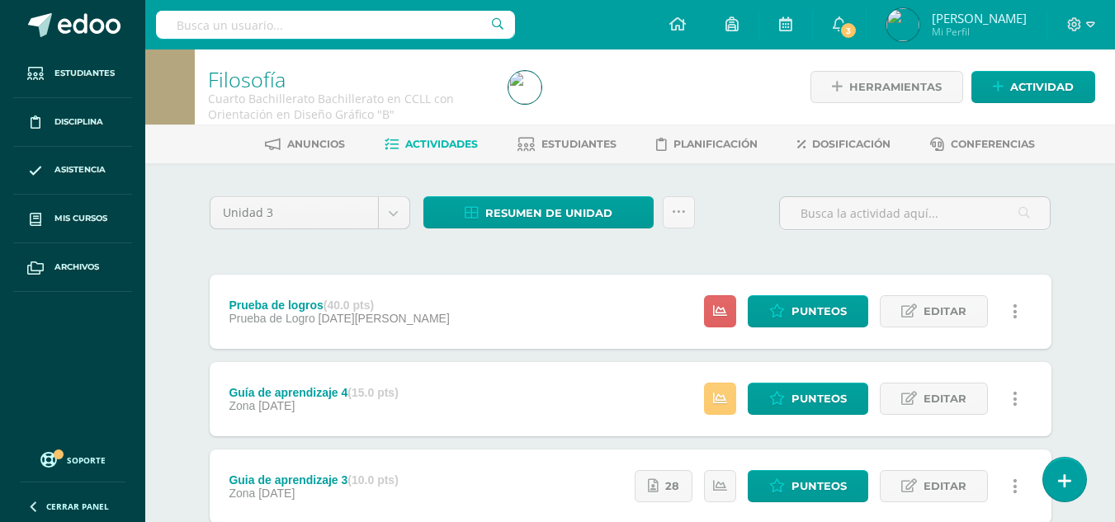
click at [417, 259] on div "Unidad 3 Unidad 1 Unidad 2 Unidad 3 Unidad 4 Resumen de unidad Descargar como H…" at bounding box center [630, 529] width 855 height 667
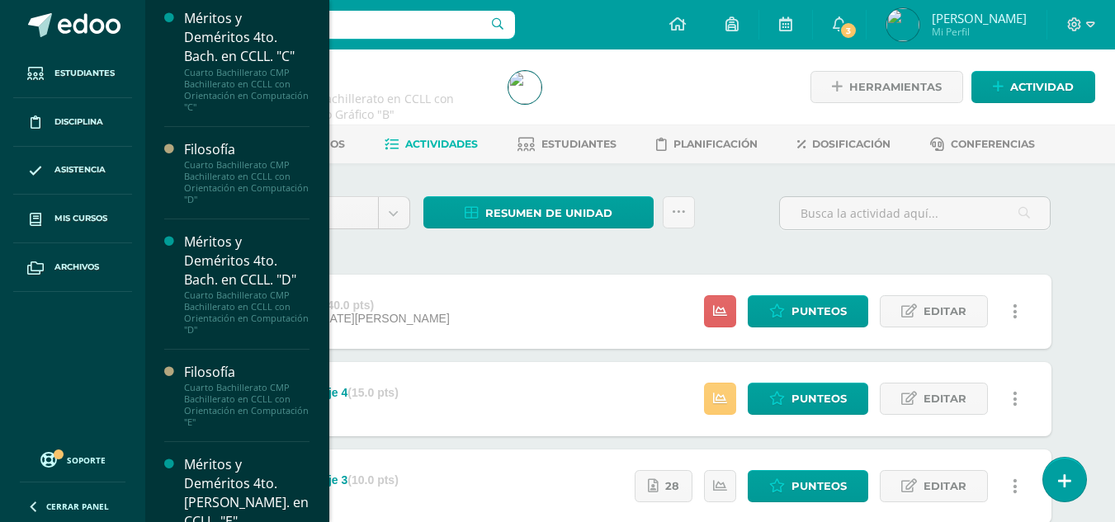
scroll to position [602, 0]
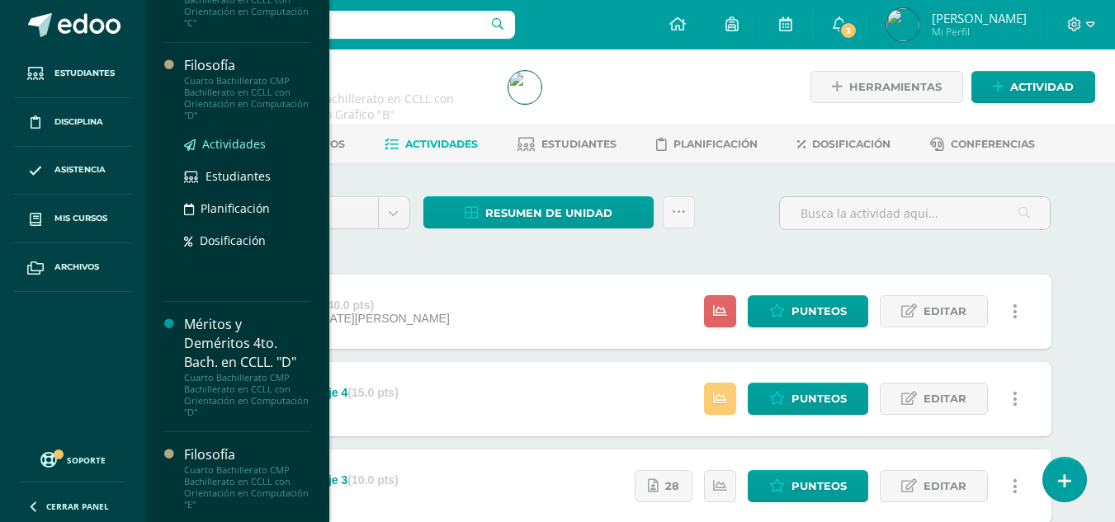
click at [233, 144] on span "Actividades" at bounding box center [234, 144] width 64 height 16
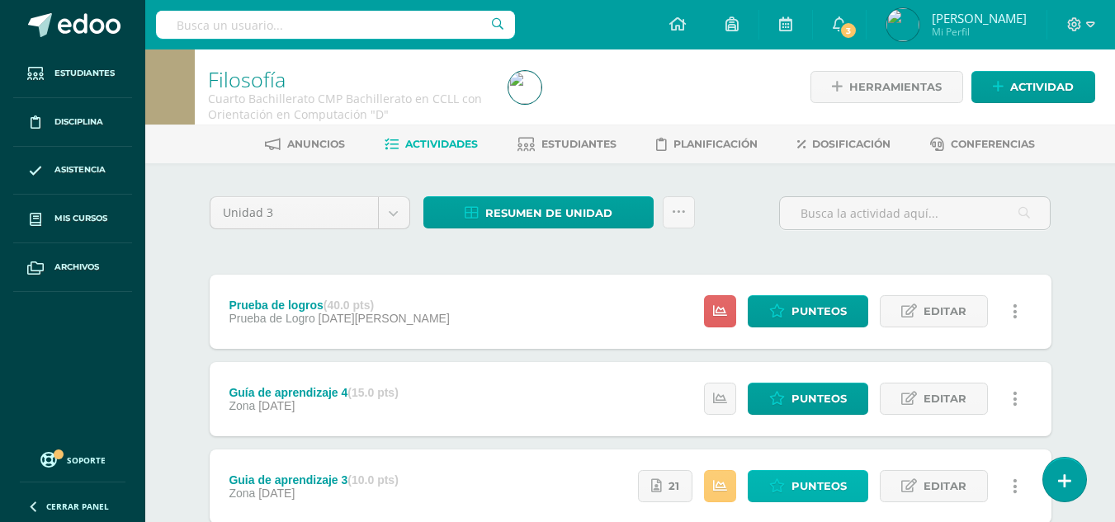
click at [786, 477] on link "Punteos" at bounding box center [807, 486] width 120 height 32
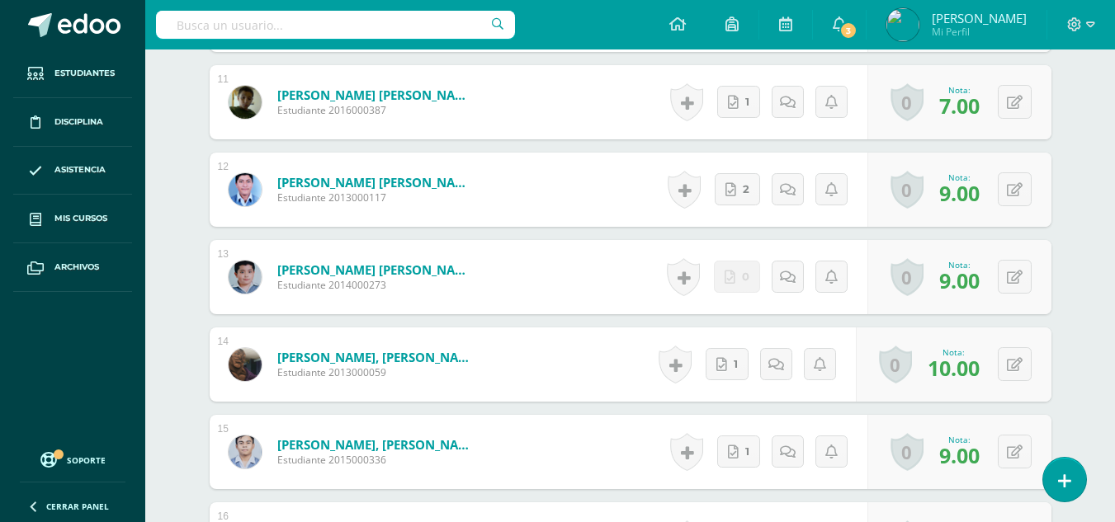
scroll to position [1347, 0]
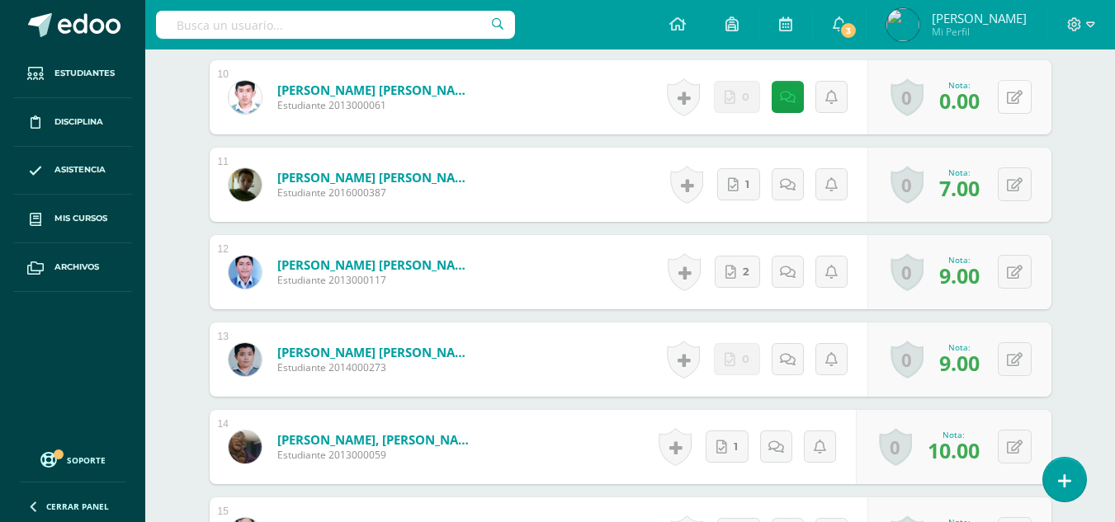
click at [1011, 91] on button at bounding box center [1014, 97] width 34 height 34
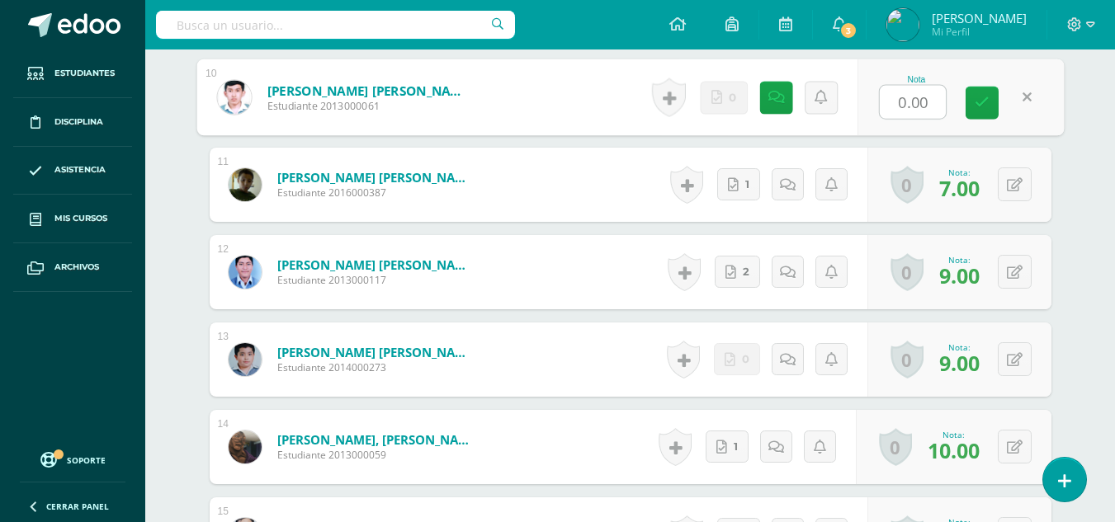
type input "7"
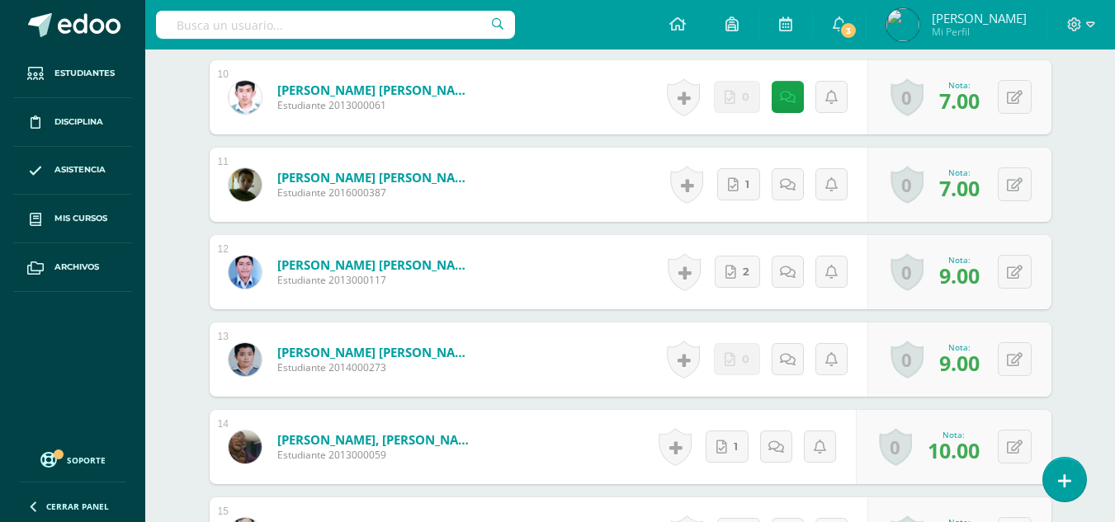
click at [1071, 100] on div "¿Estás seguro que quieres eliminar esta actividad? Esto borrará la actividad y …" at bounding box center [630, 488] width 907 height 3344
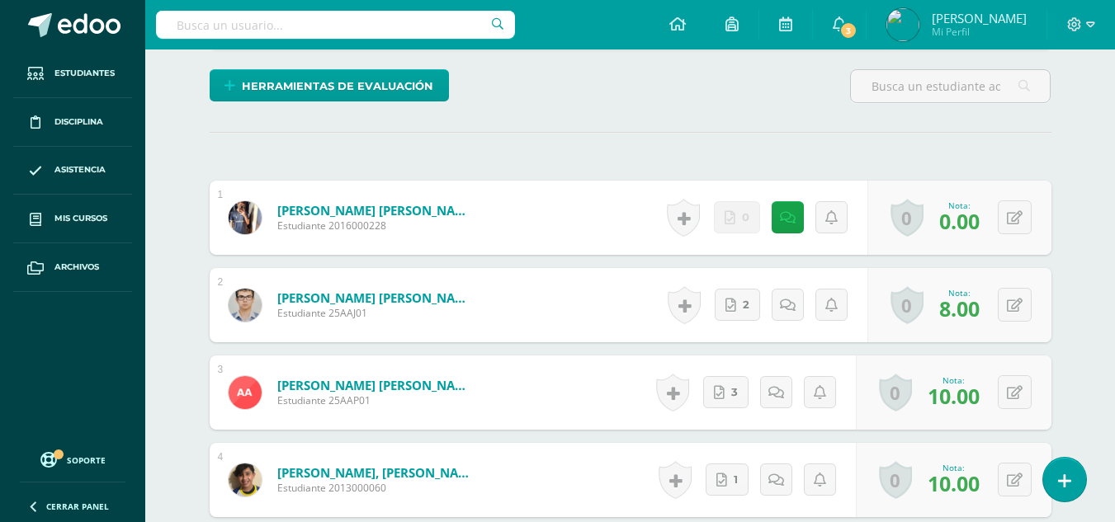
scroll to position [0, 0]
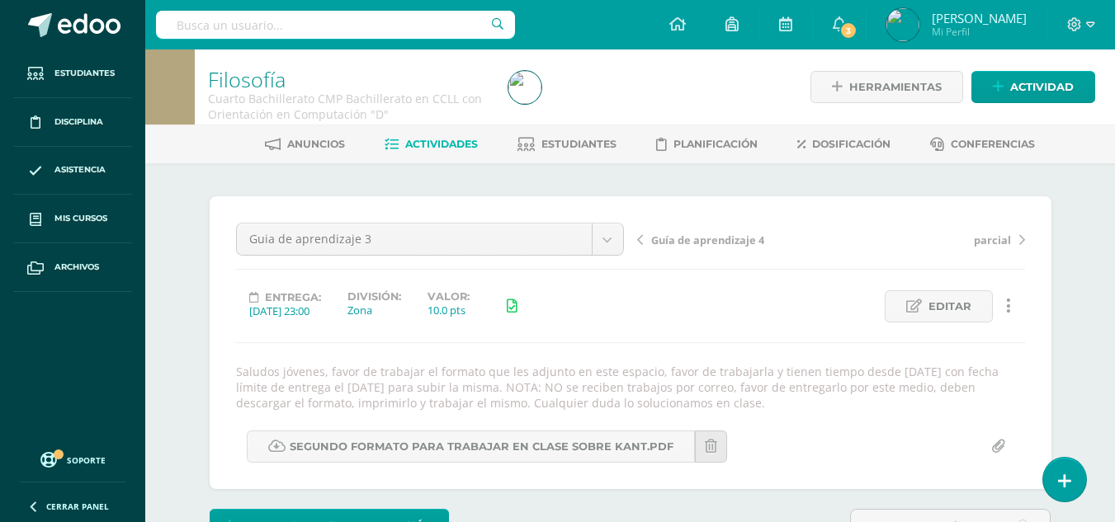
click at [455, 144] on span "Actividades" at bounding box center [441, 144] width 73 height 12
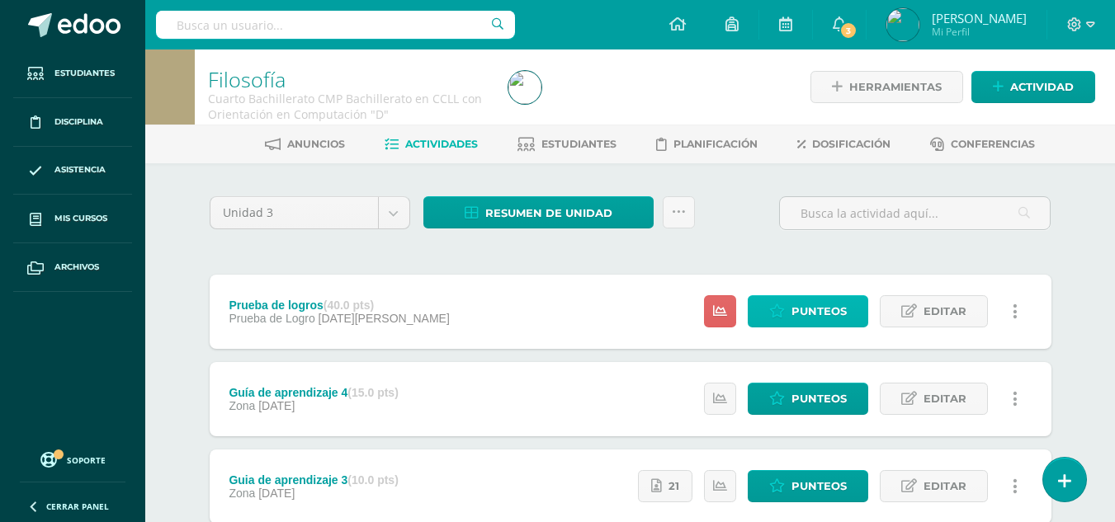
click at [794, 304] on span "Punteos" at bounding box center [818, 311] width 55 height 31
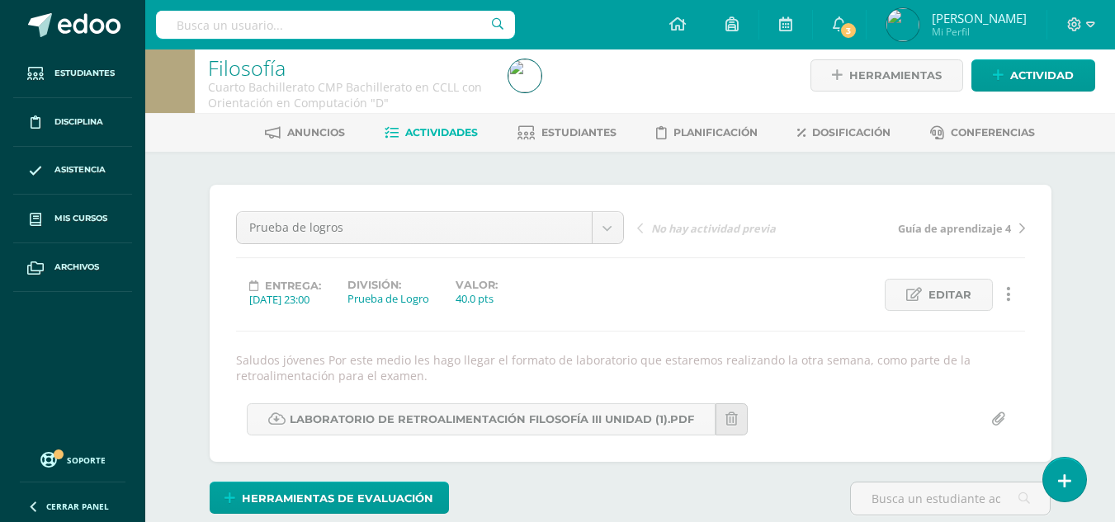
click at [936, 221] on span "Guía de aprendizaje 4" at bounding box center [954, 228] width 113 height 15
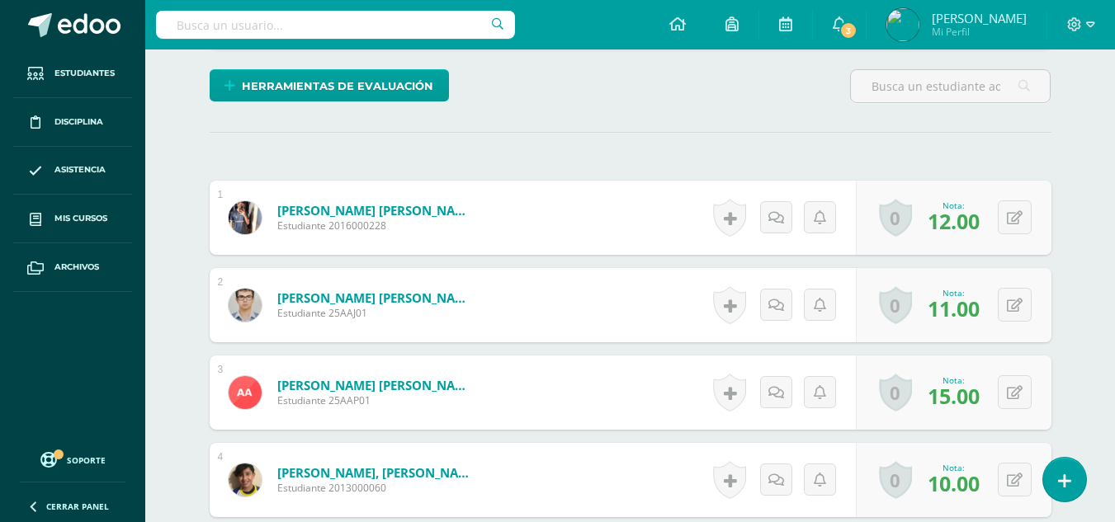
scroll to position [94, 0]
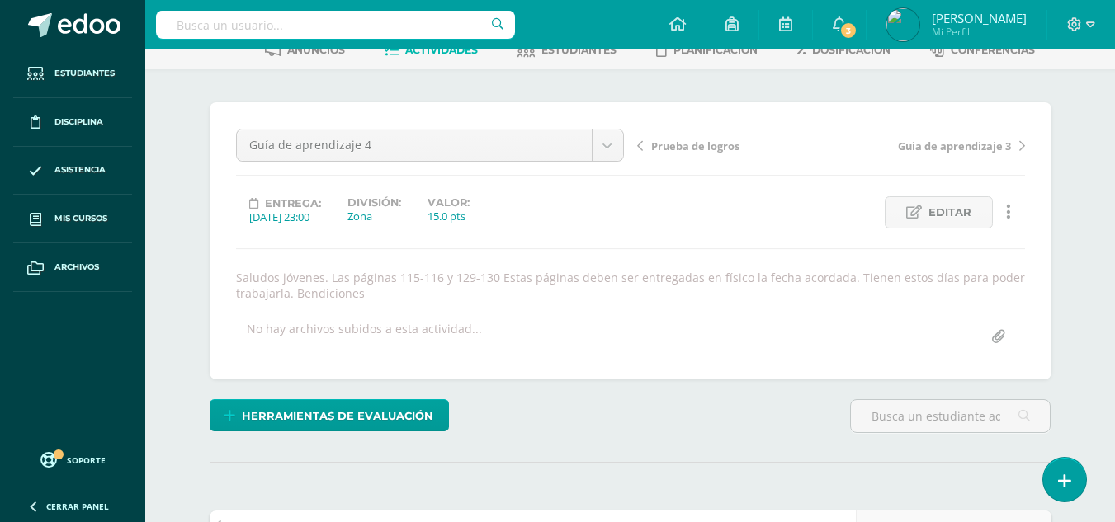
click at [959, 141] on span "Guia de aprendizaje 3" at bounding box center [954, 146] width 113 height 15
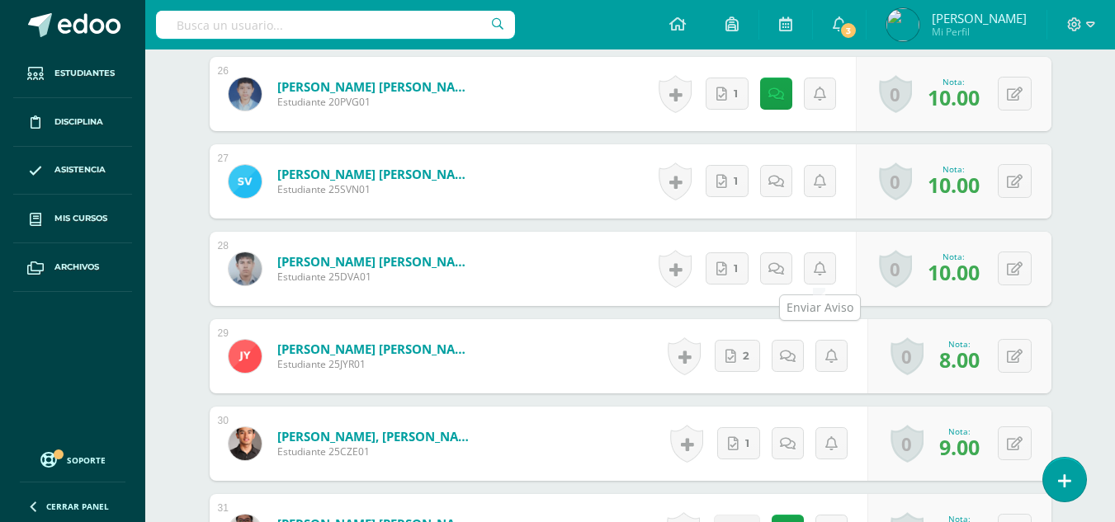
scroll to position [2985, 0]
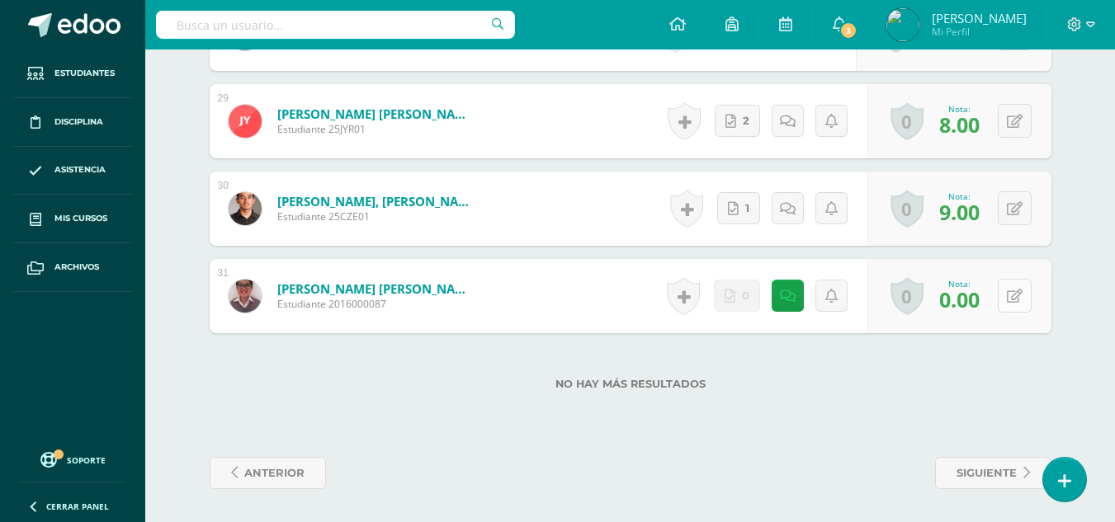
click at [1006, 297] on button at bounding box center [1014, 296] width 34 height 34
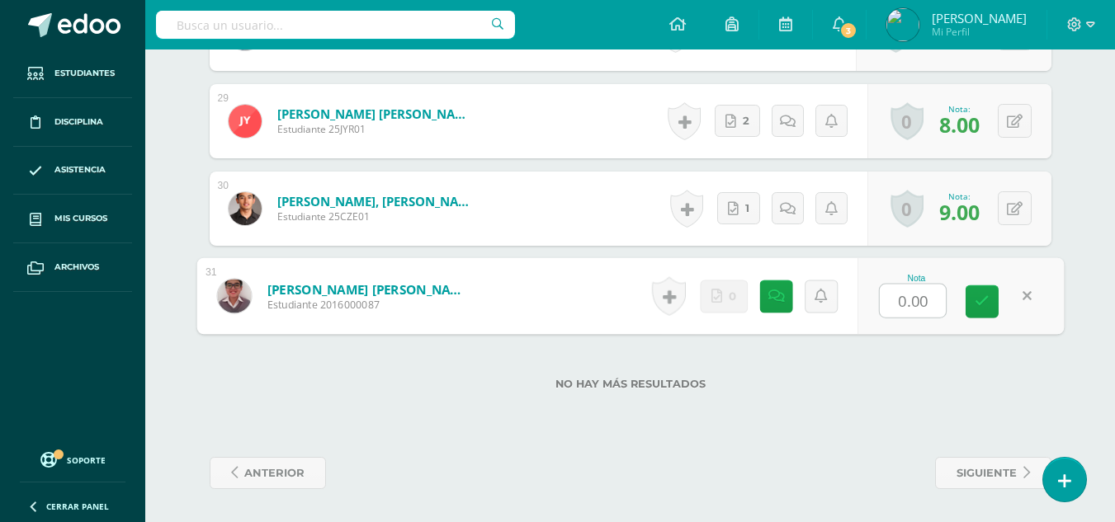
type input "7"
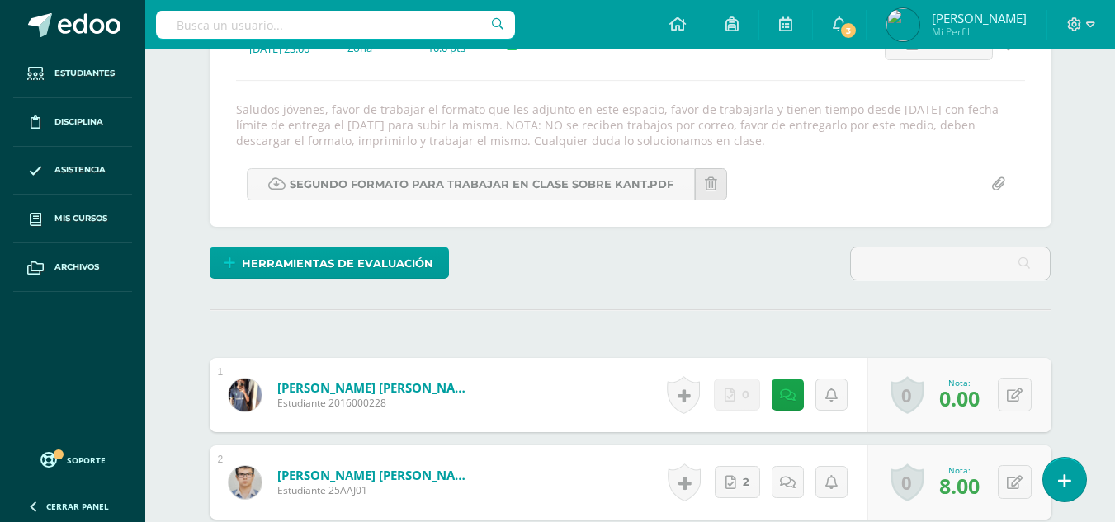
scroll to position [15, 0]
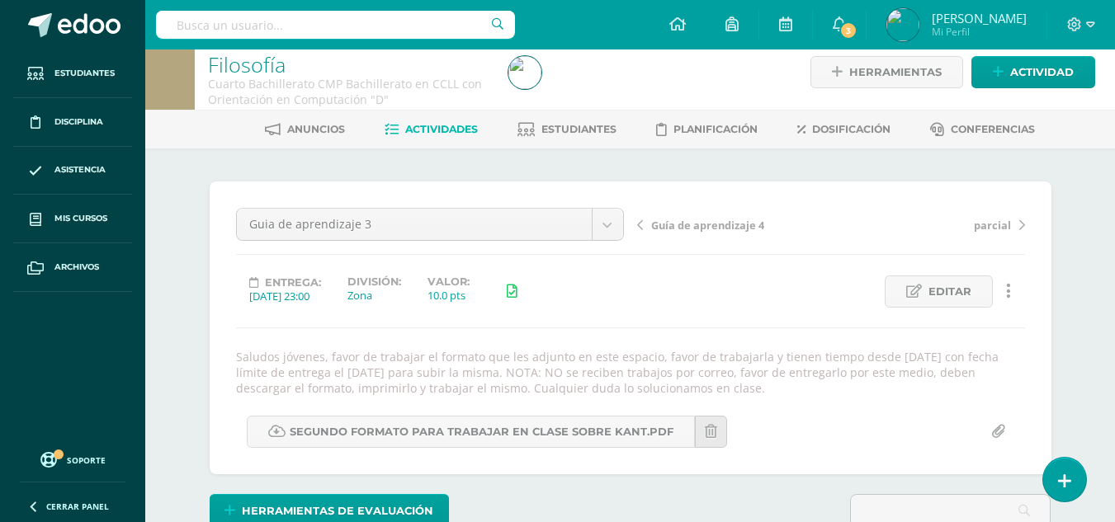
click at [992, 224] on span "parcial" at bounding box center [991, 225] width 37 height 15
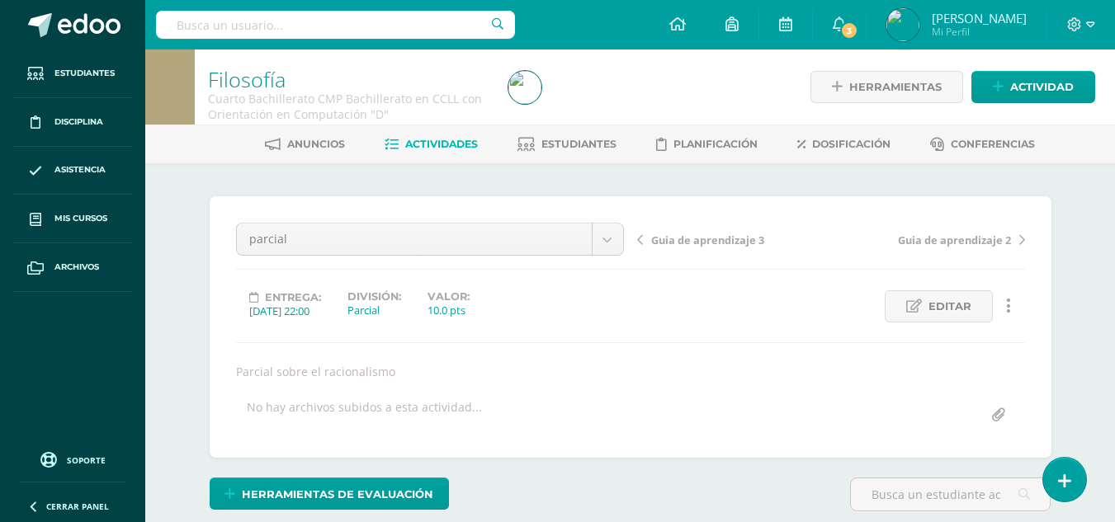
click at [986, 237] on span "Guia de aprendizaje 2" at bounding box center [954, 240] width 113 height 15
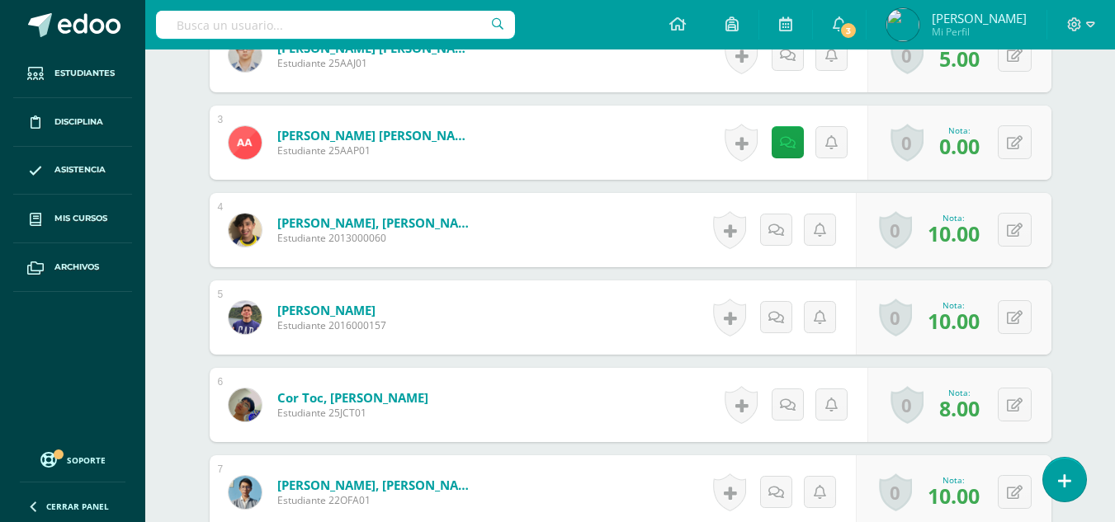
scroll to position [328, 0]
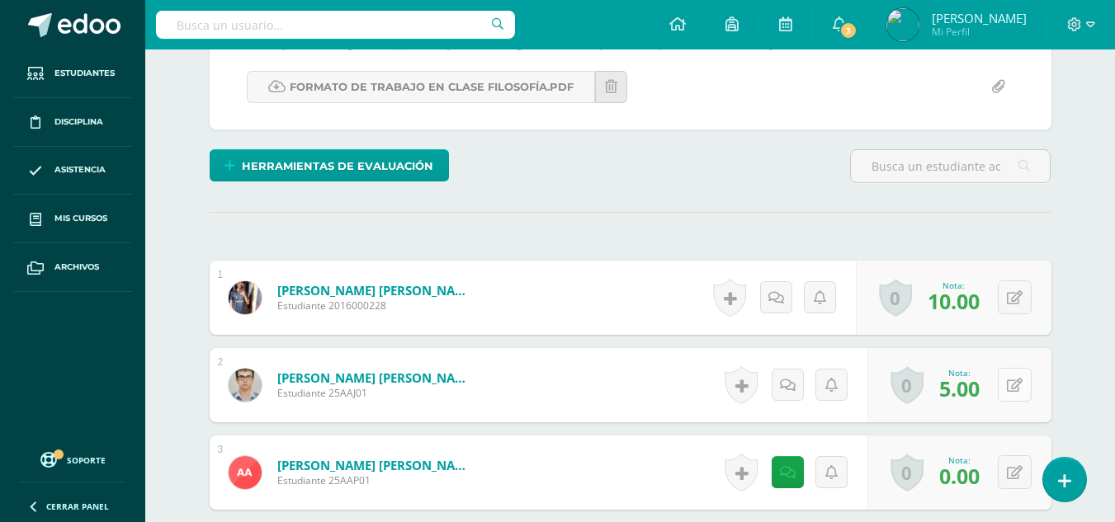
click at [1010, 388] on button at bounding box center [1014, 385] width 34 height 34
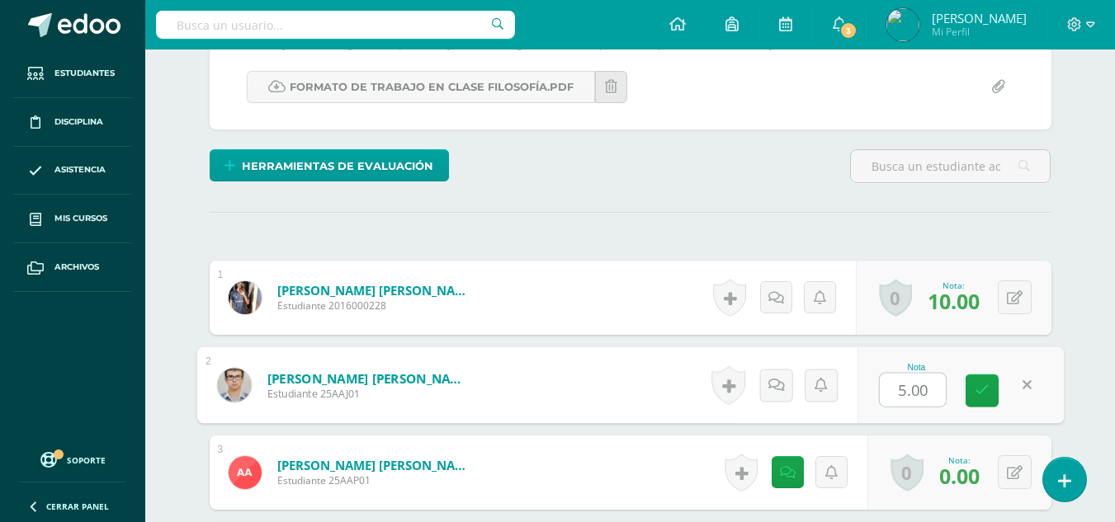
type input "9"
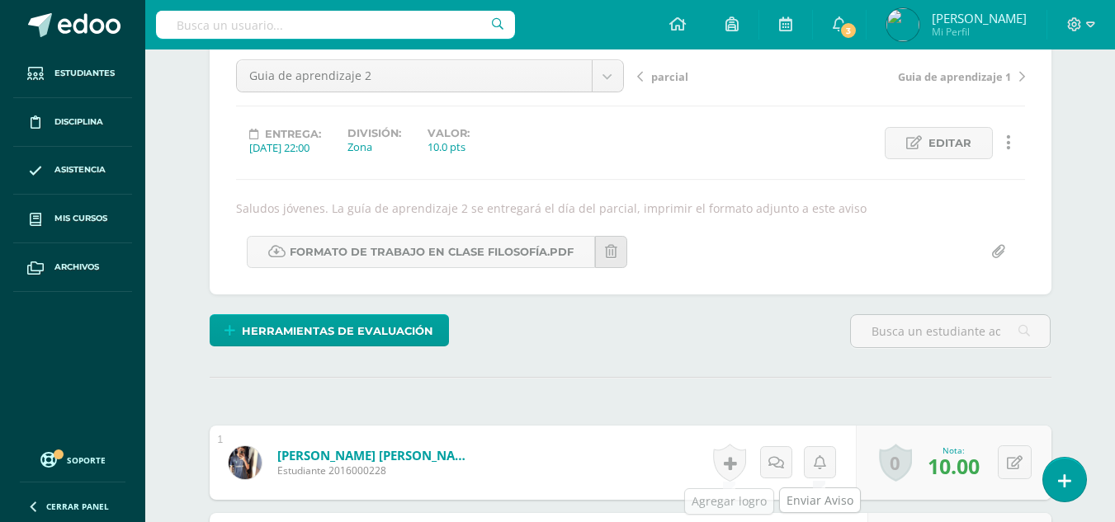
scroll to position [0, 0]
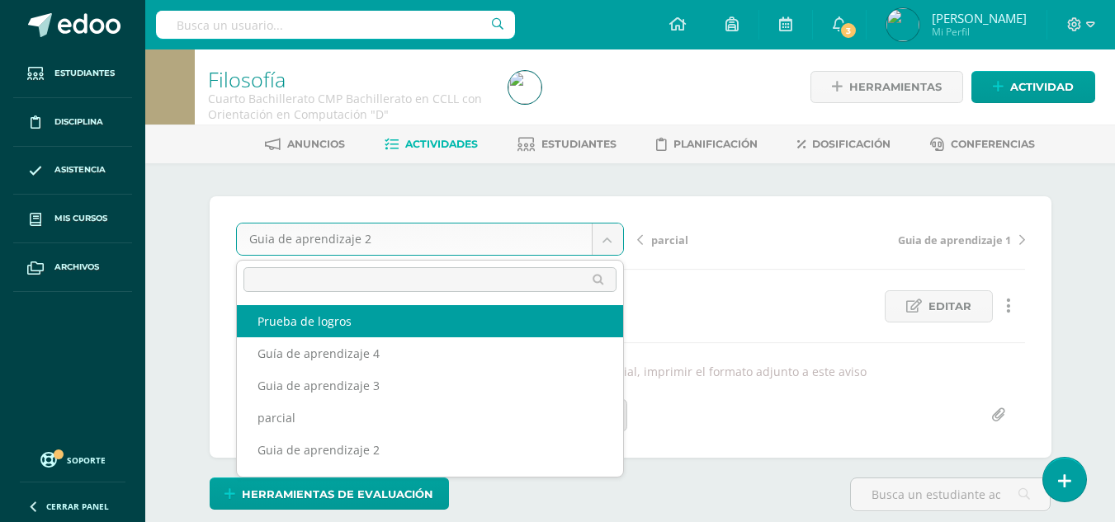
select select "/dashboard/teacher/grade-activity/176528/"
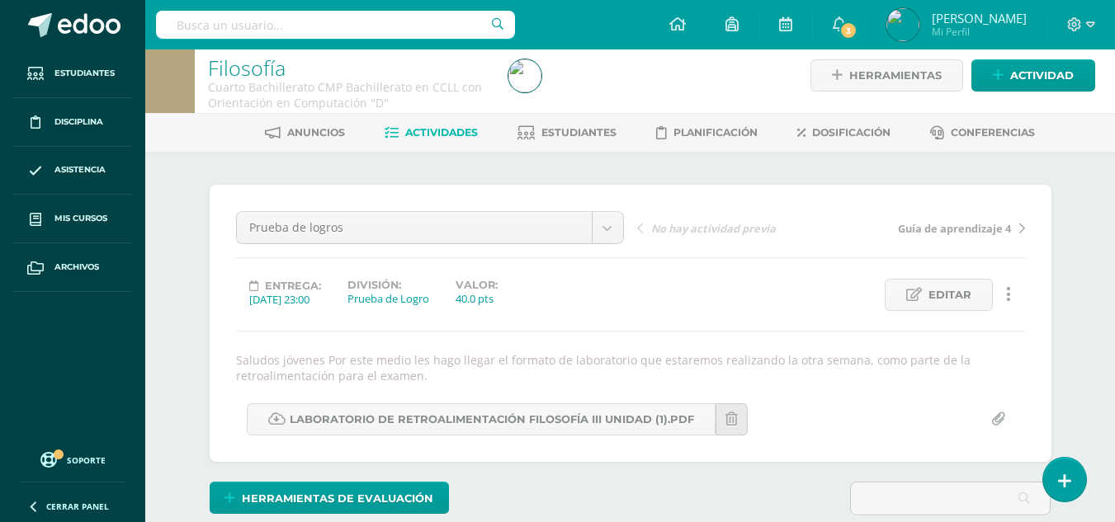
scroll to position [0, 132]
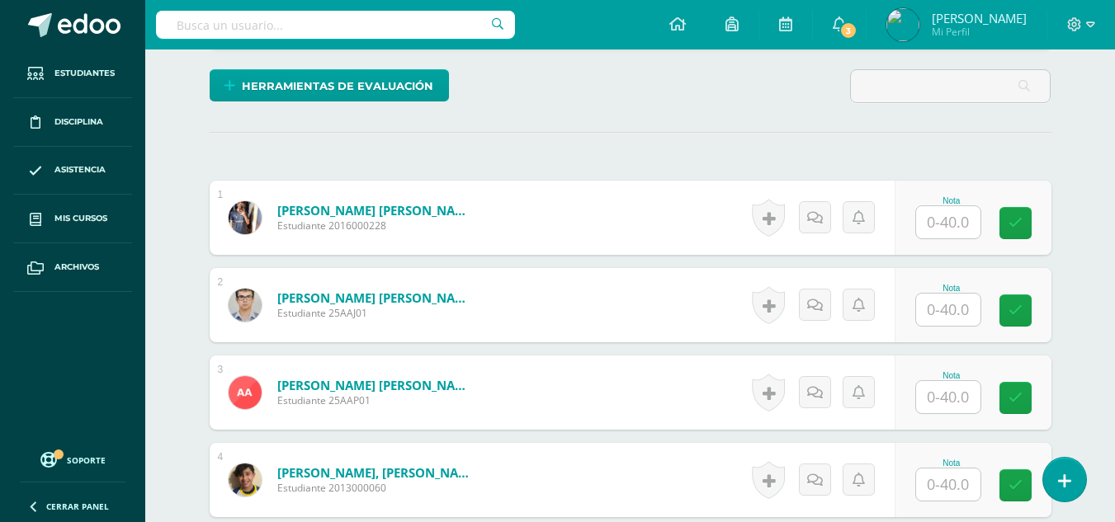
scroll to position [507, 0]
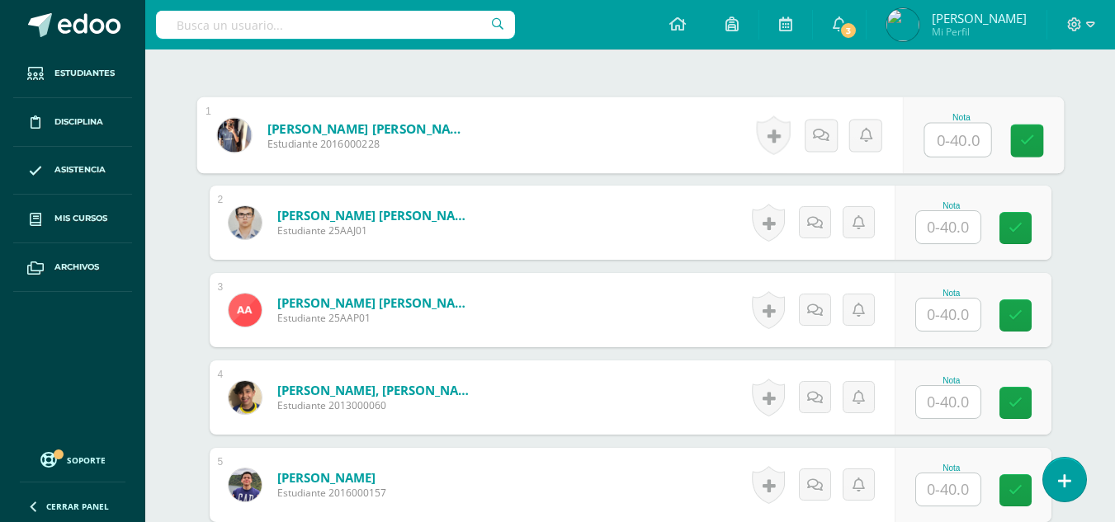
click at [956, 139] on input "text" at bounding box center [957, 140] width 66 height 33
type input "23"
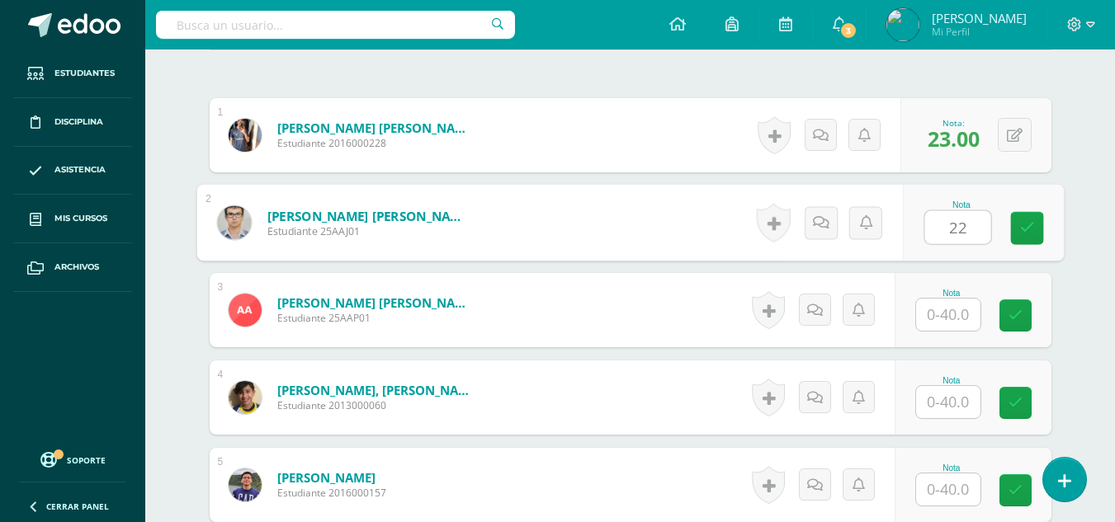
type input "22"
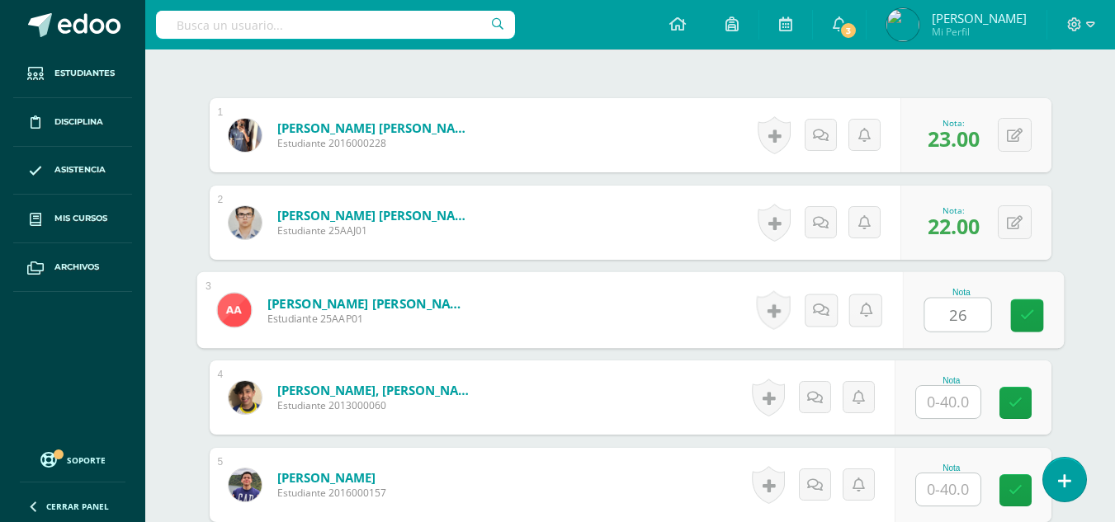
type input "26"
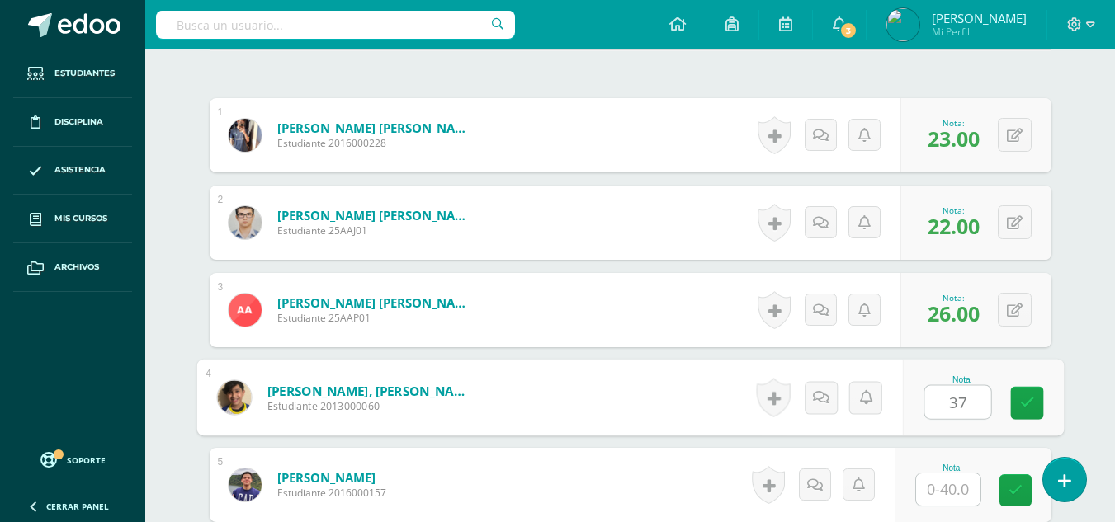
type input "37"
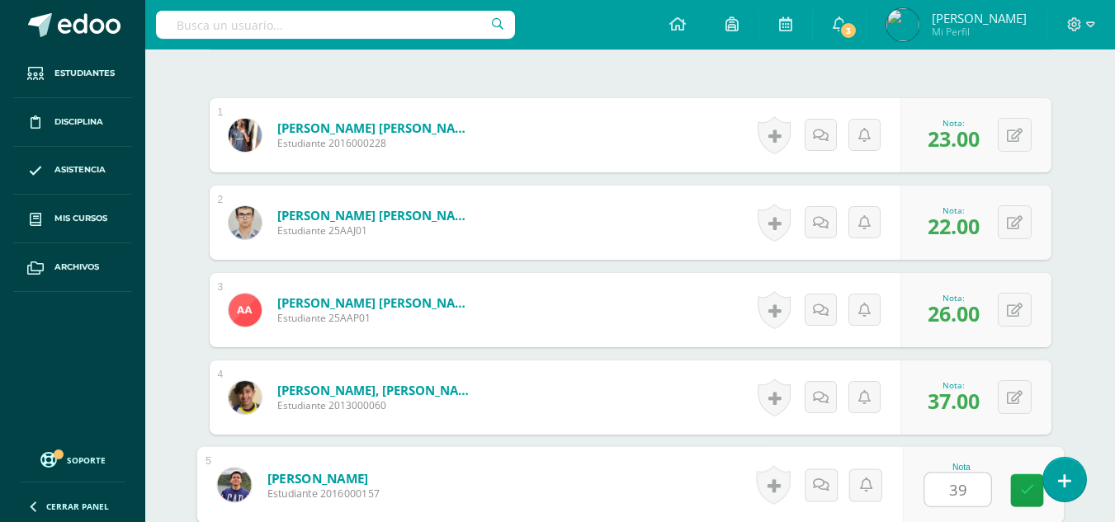
type input "39"
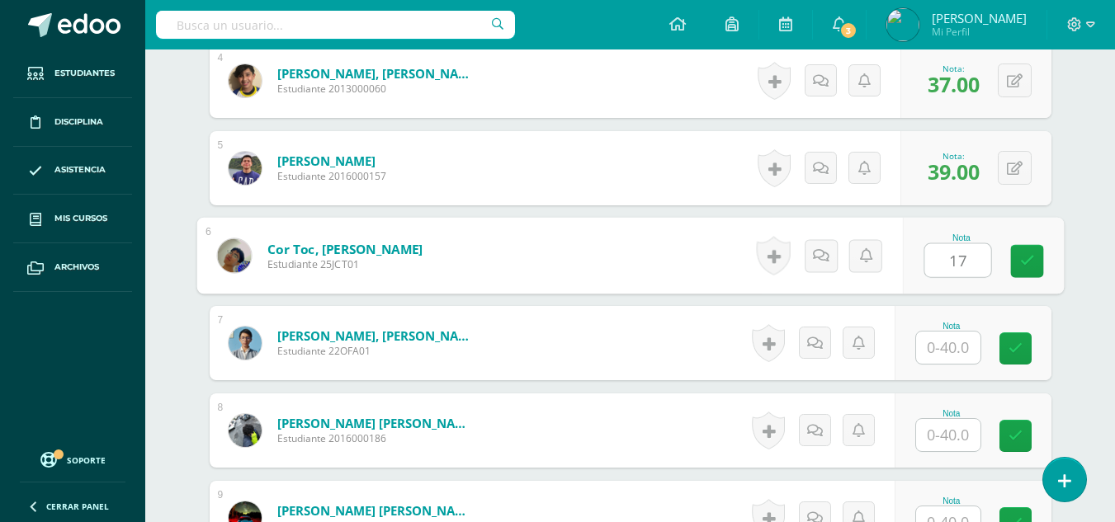
type input "17"
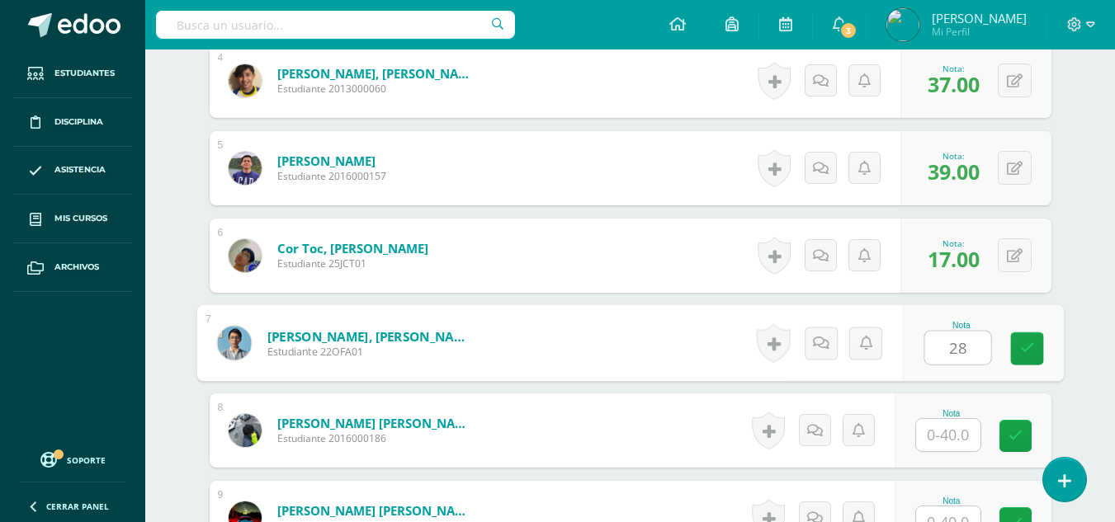
type input "28"
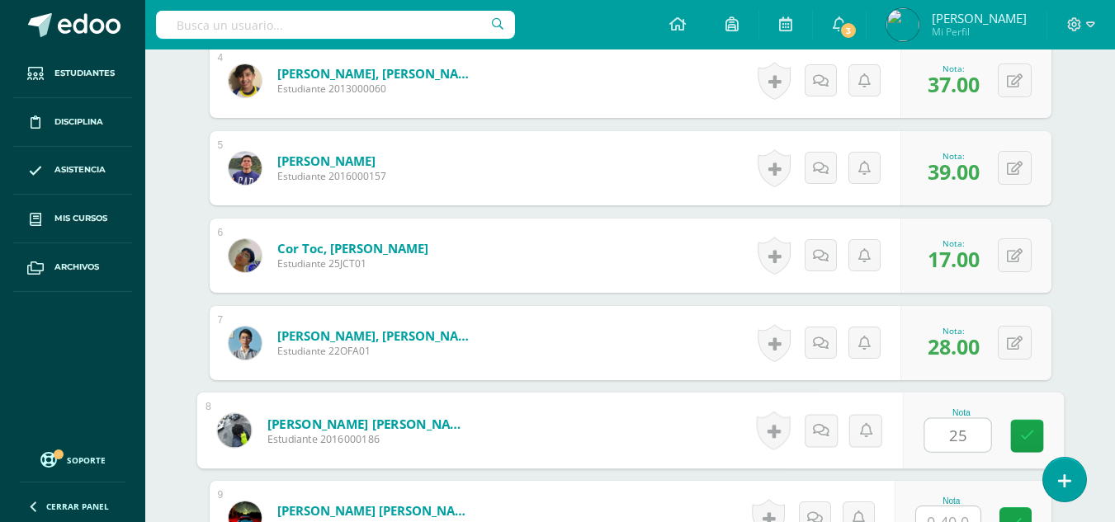
type input "25"
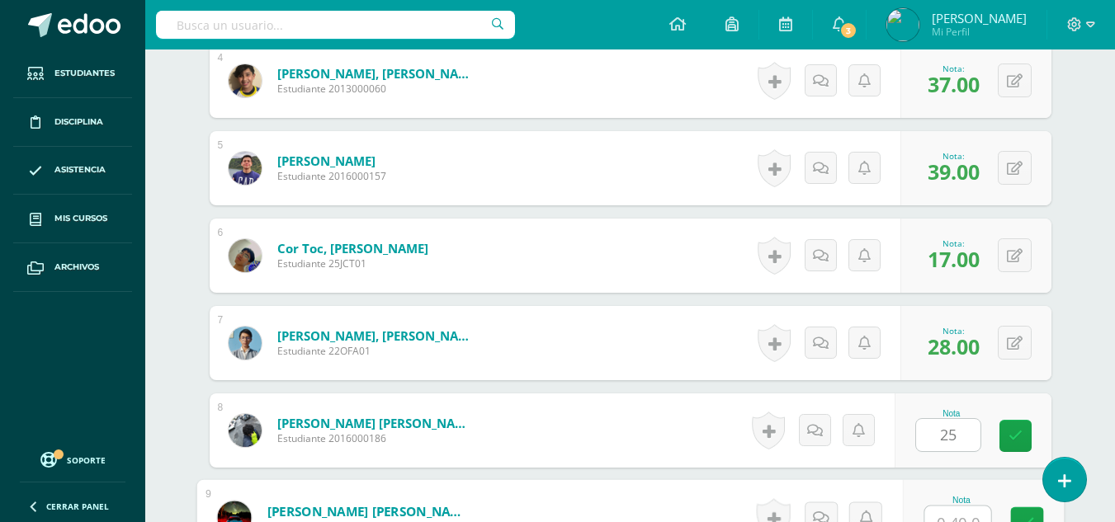
scroll to position [841, 0]
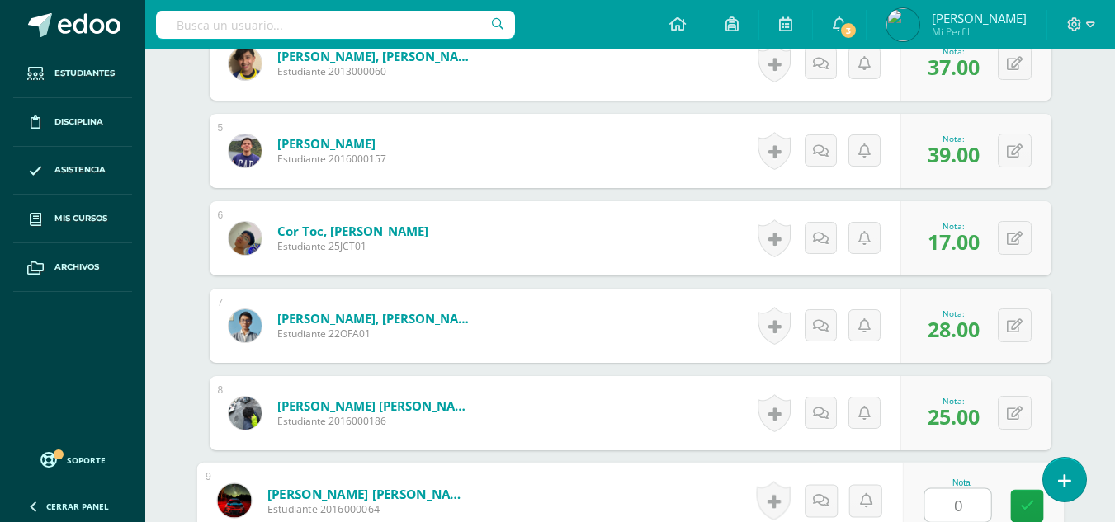
type input "0"
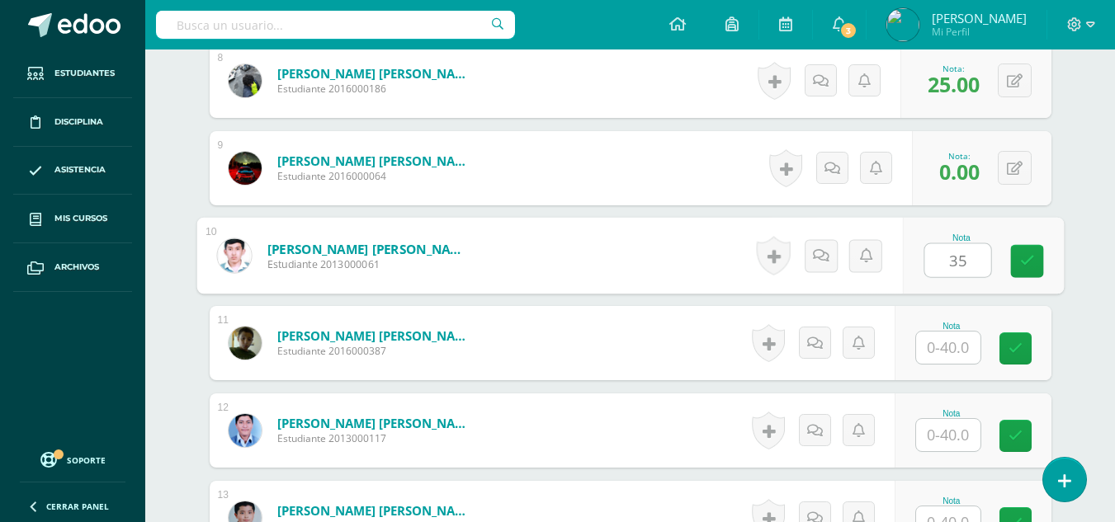
type input "35"
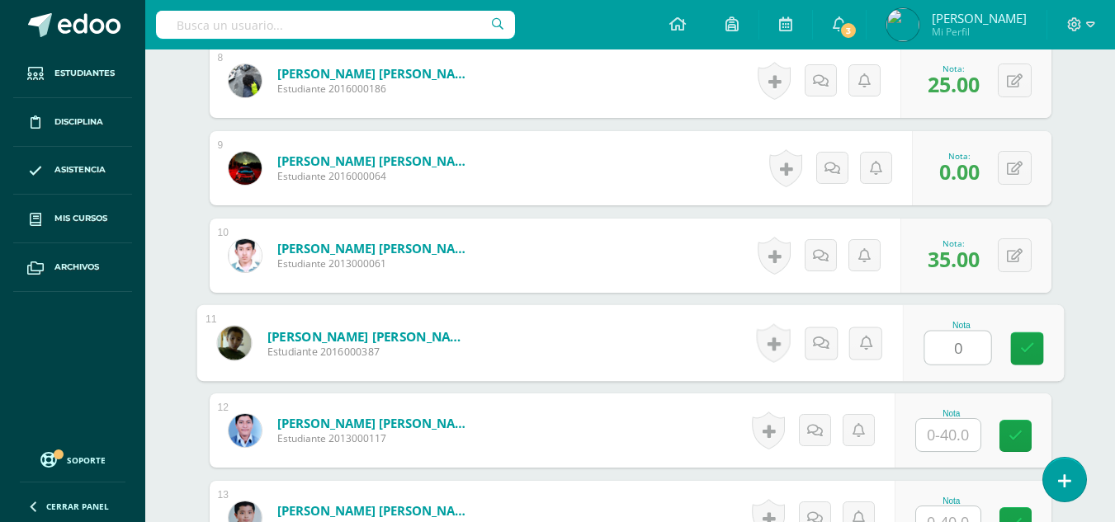
type input "0"
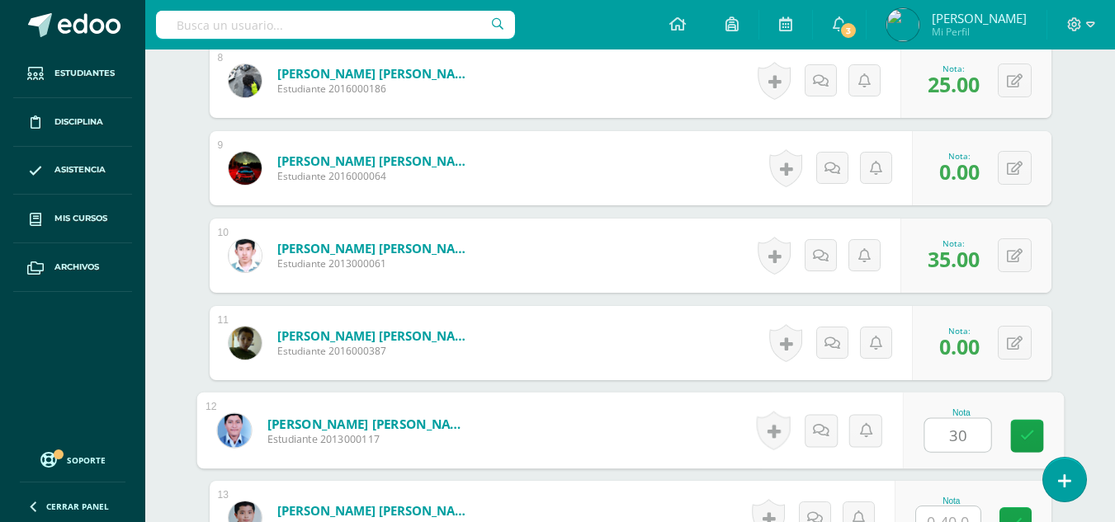
type input "30"
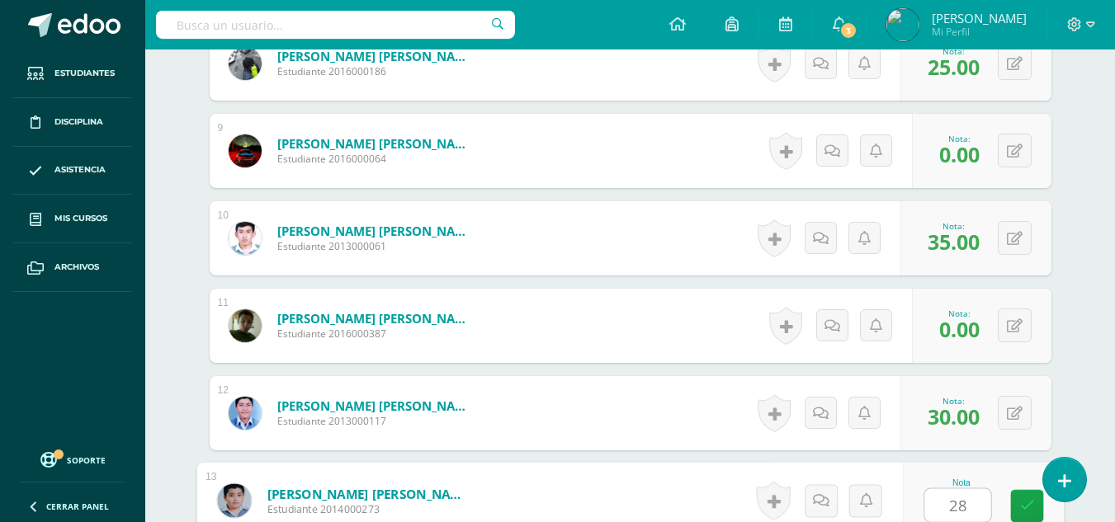
type input "28"
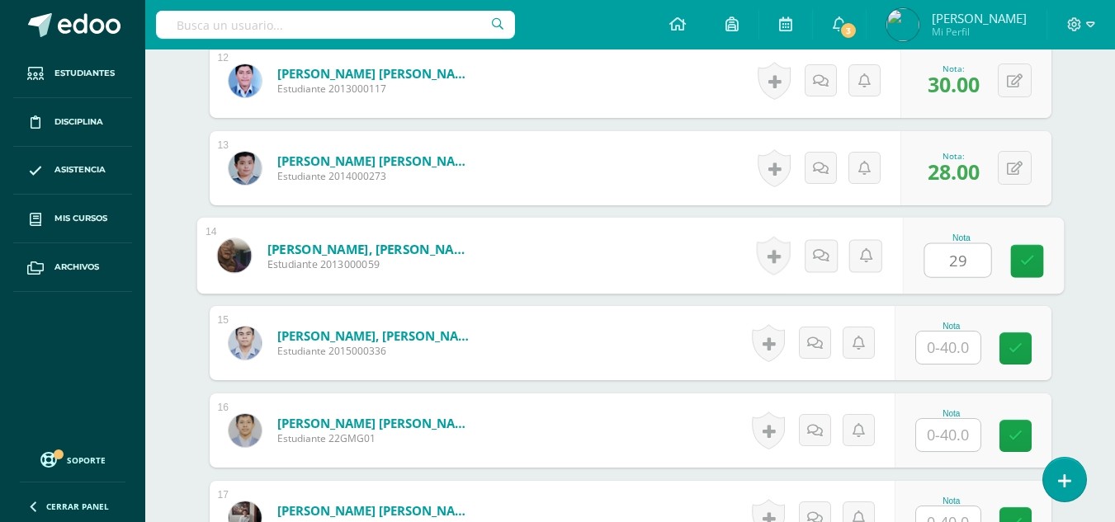
type input "29"
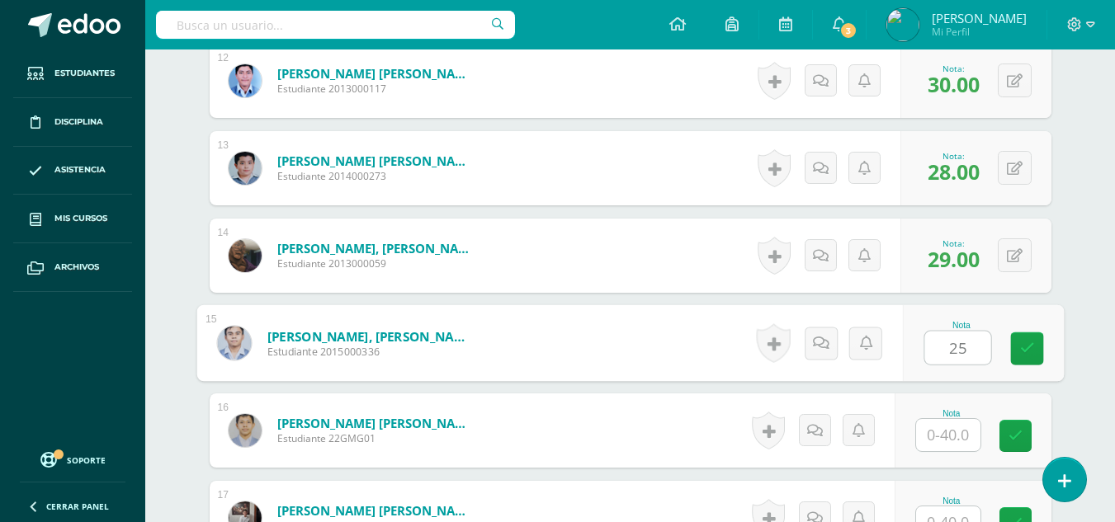
type input "25"
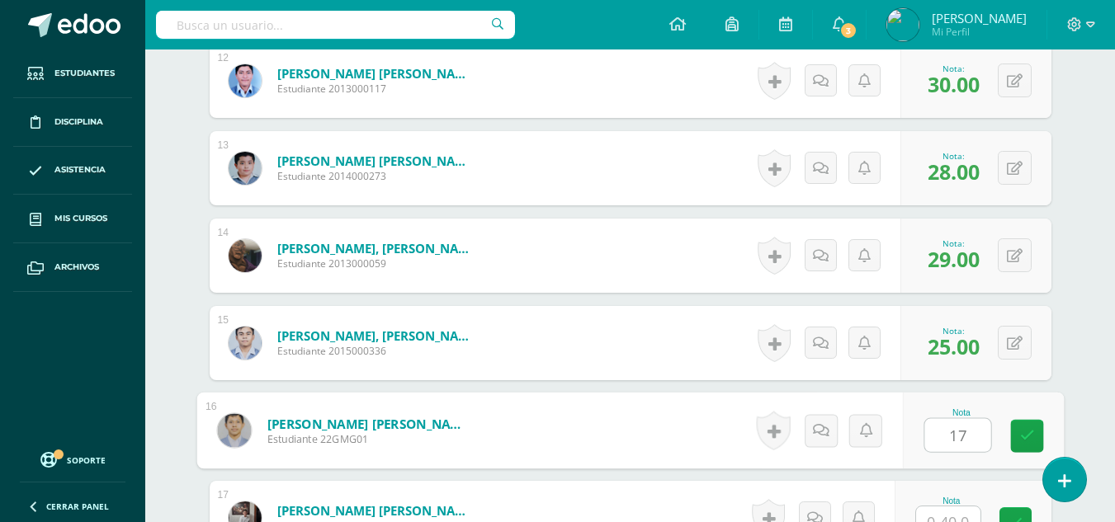
type input "17"
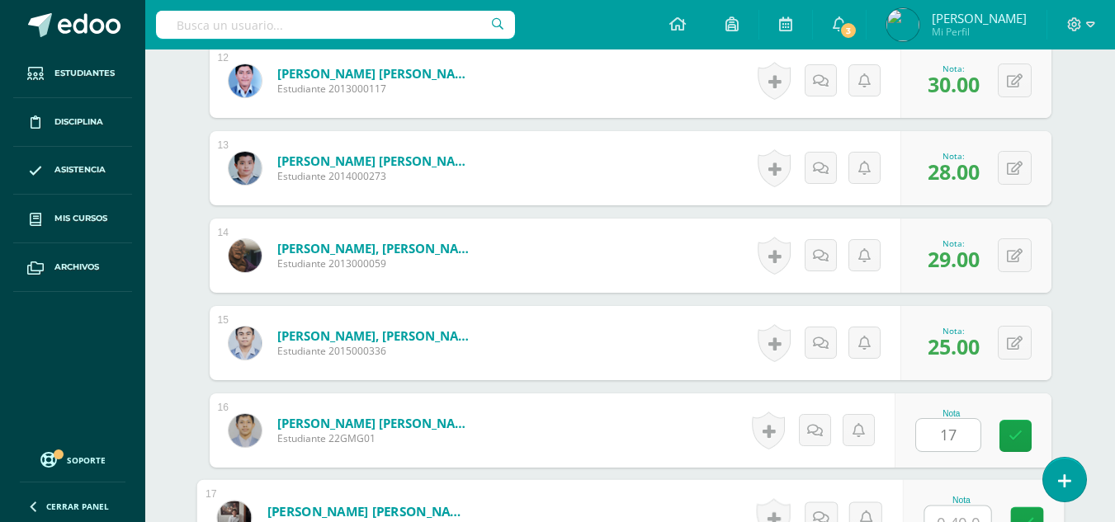
scroll to position [1540, 0]
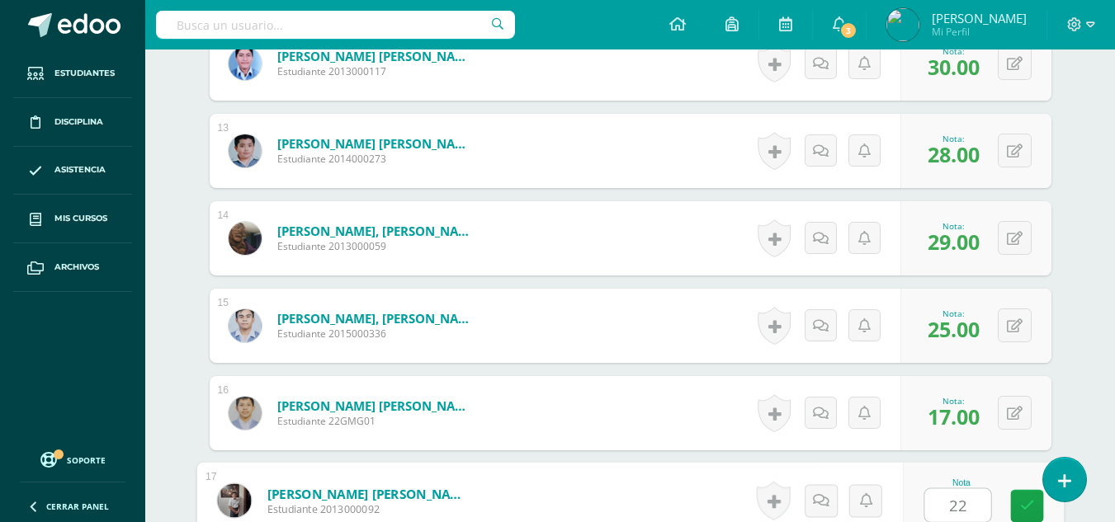
type input "22"
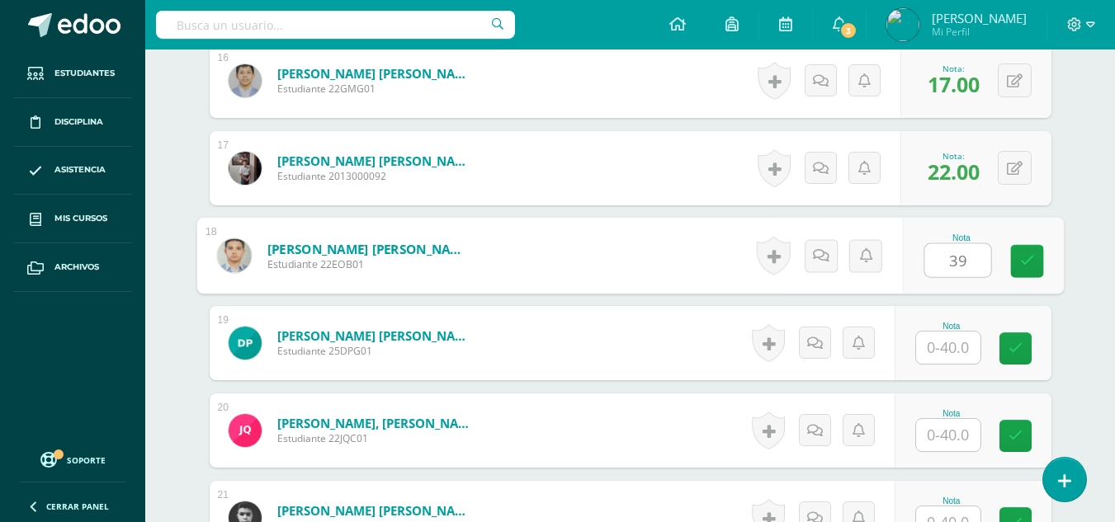
type input "39"
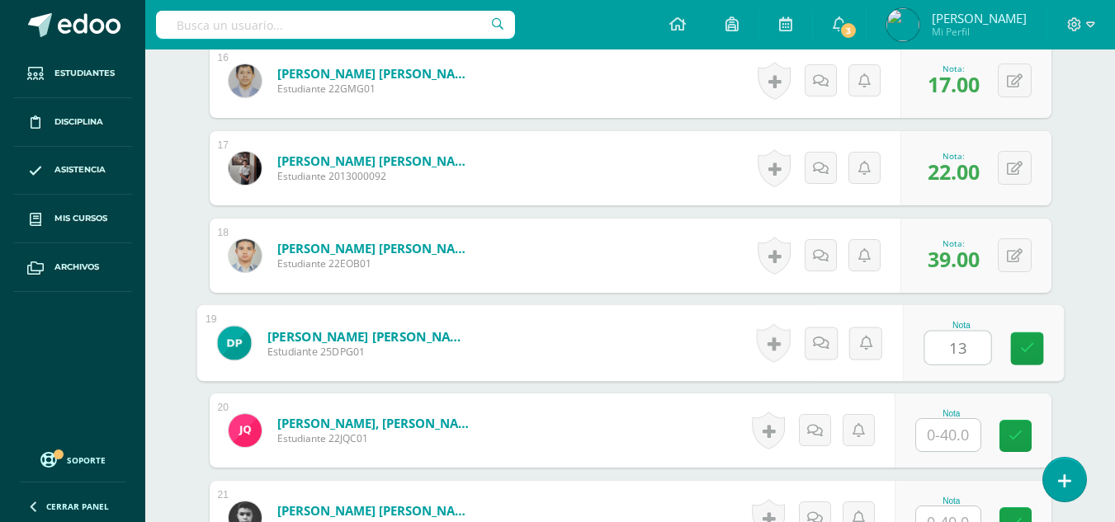
type input "13"
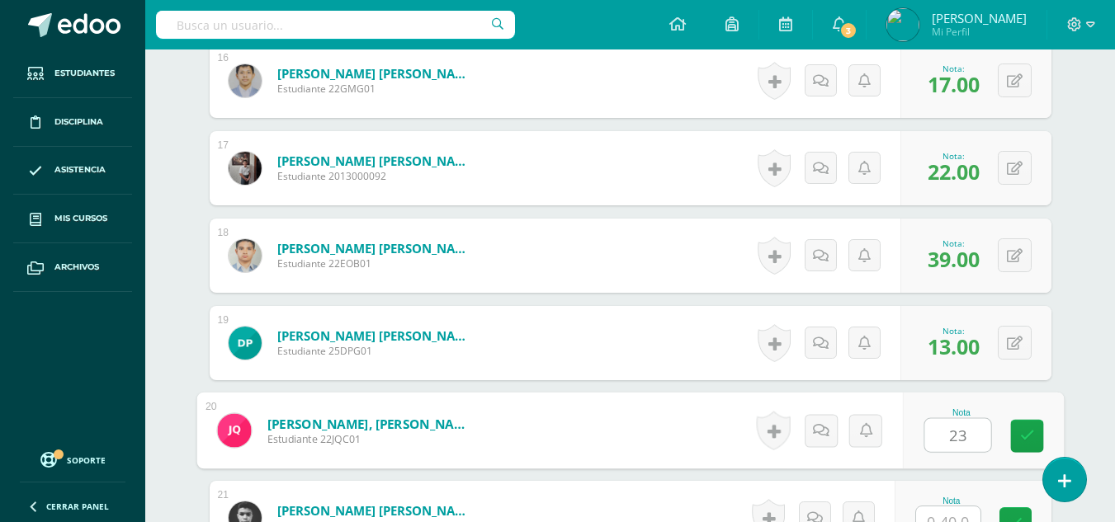
type input "23"
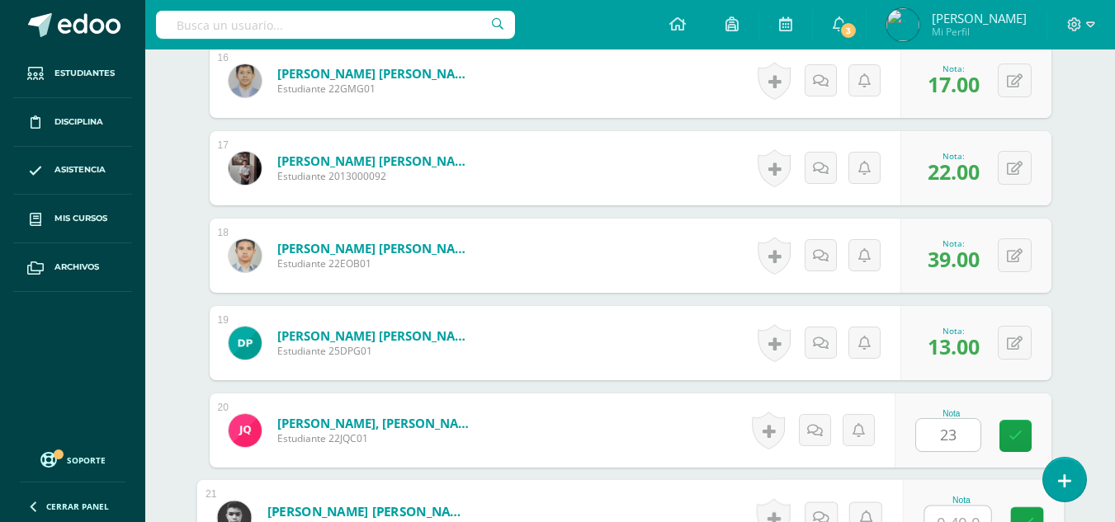
scroll to position [1890, 0]
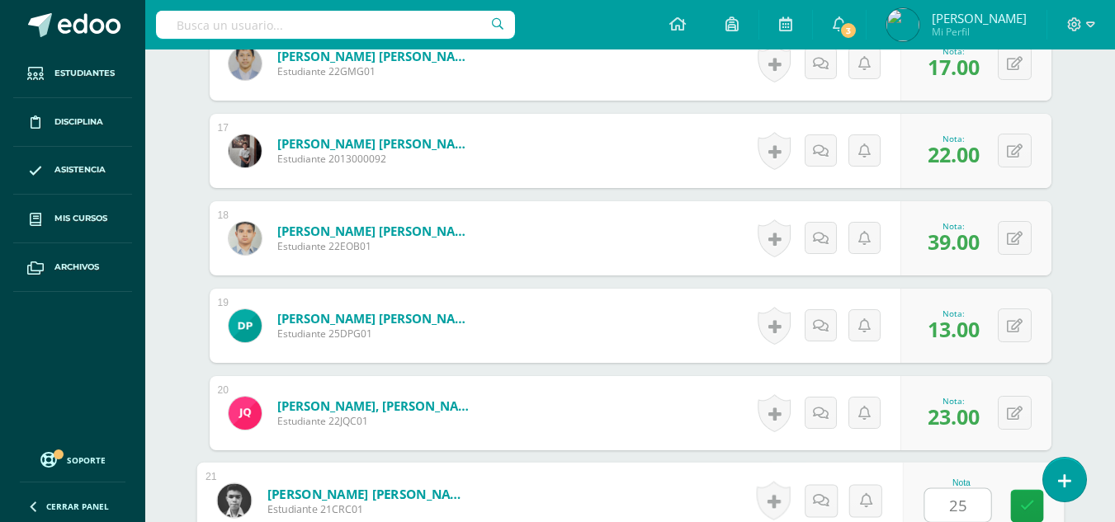
type input "25"
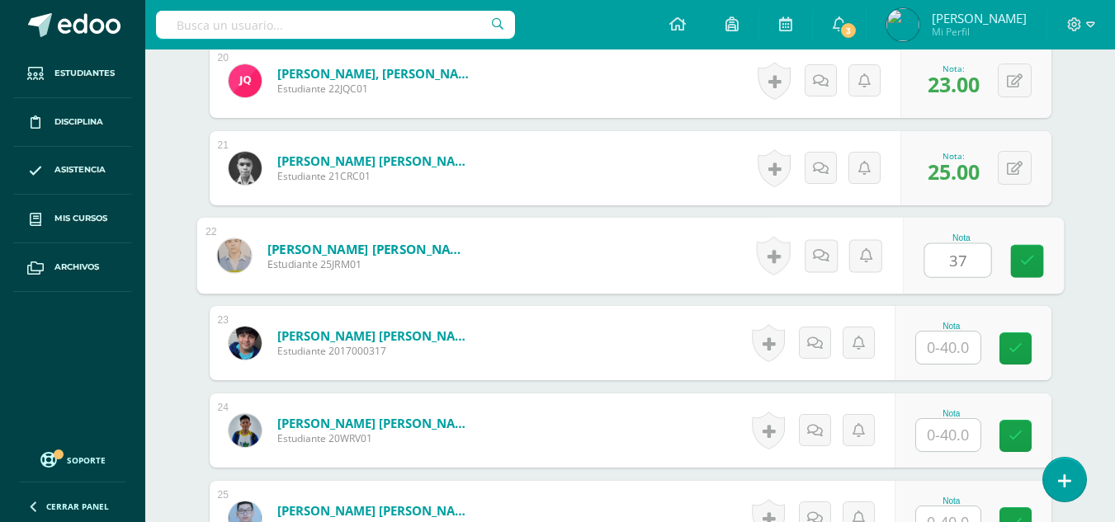
type input "37"
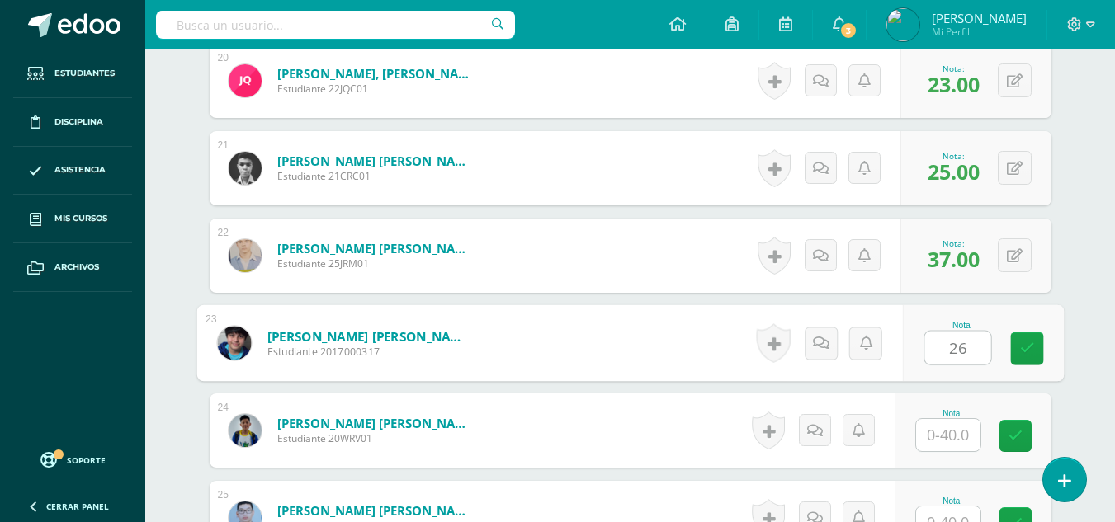
type input "26"
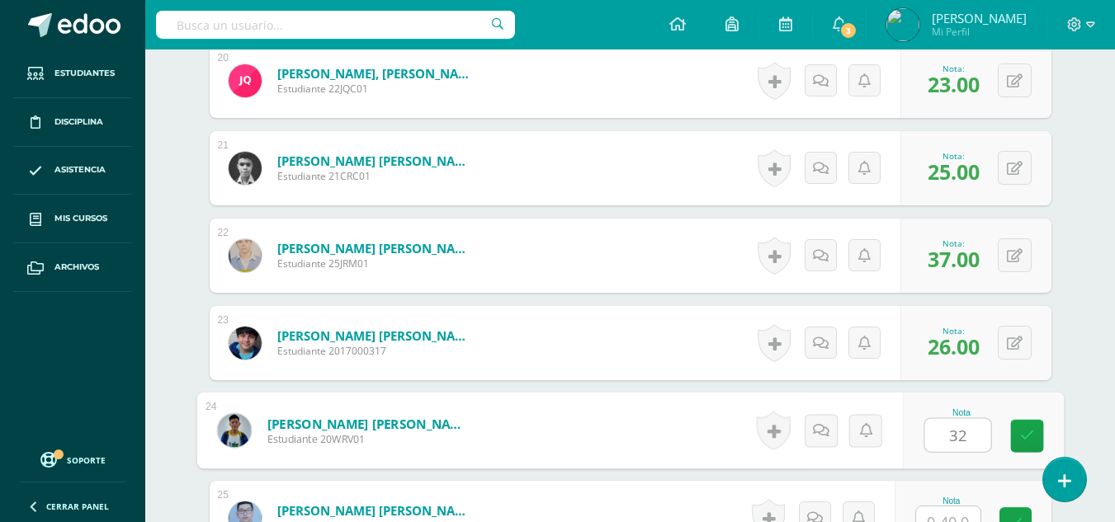
type input "32"
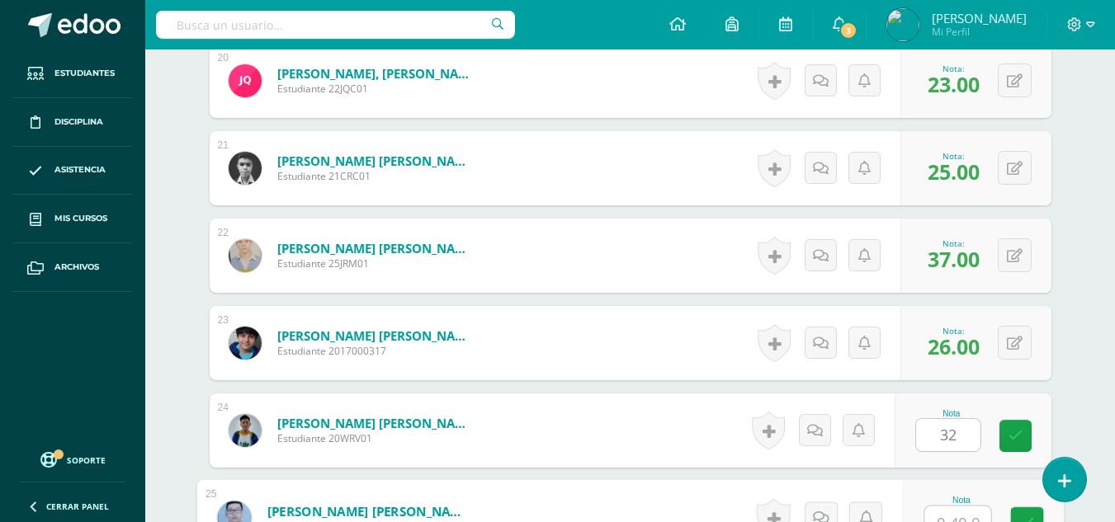
scroll to position [2240, 0]
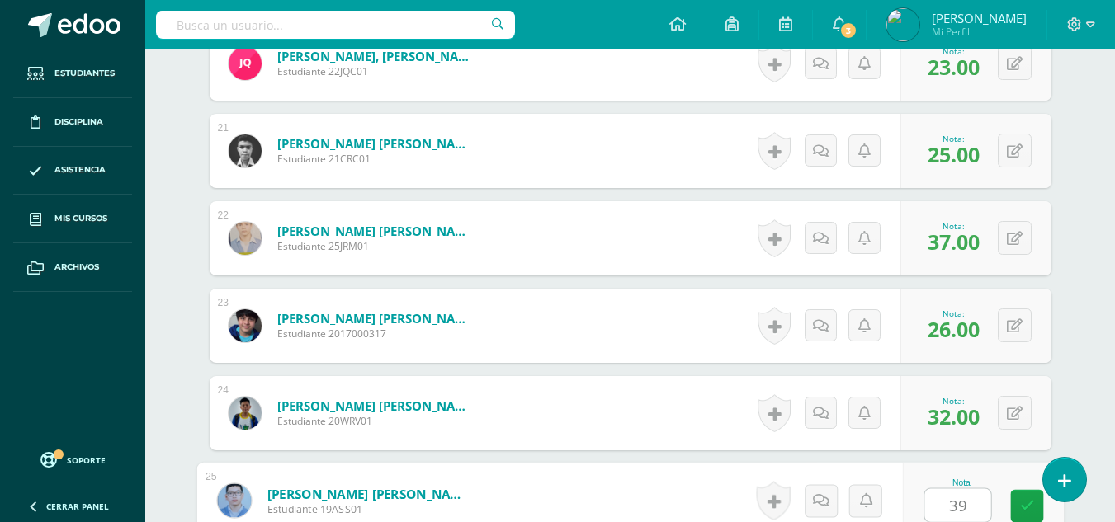
type input "39"
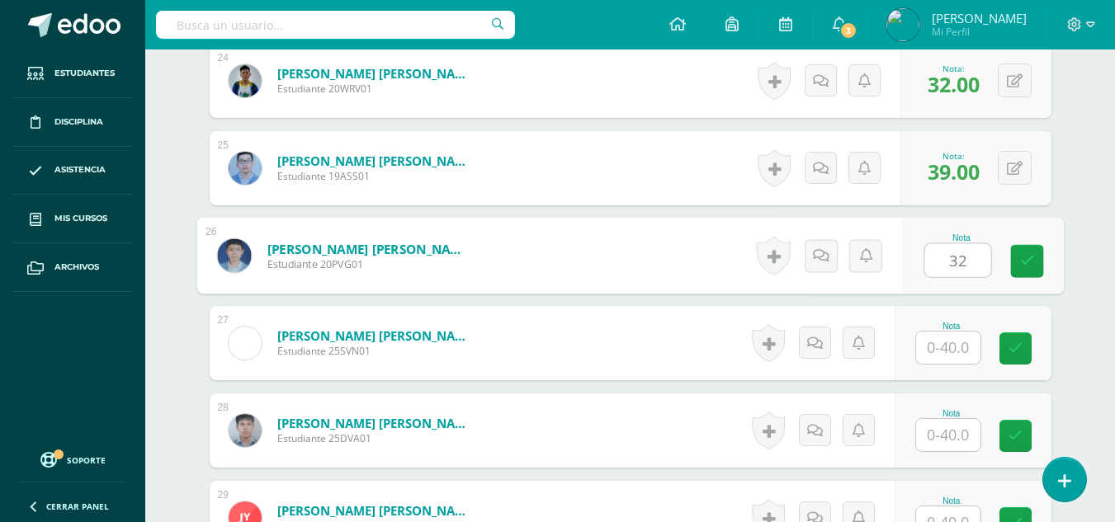
type input "32"
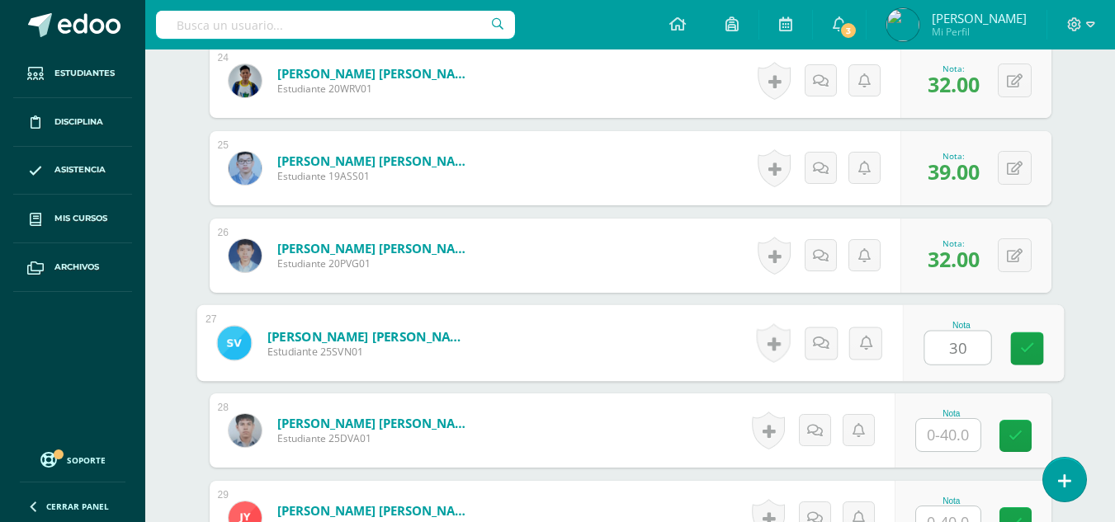
type input "30"
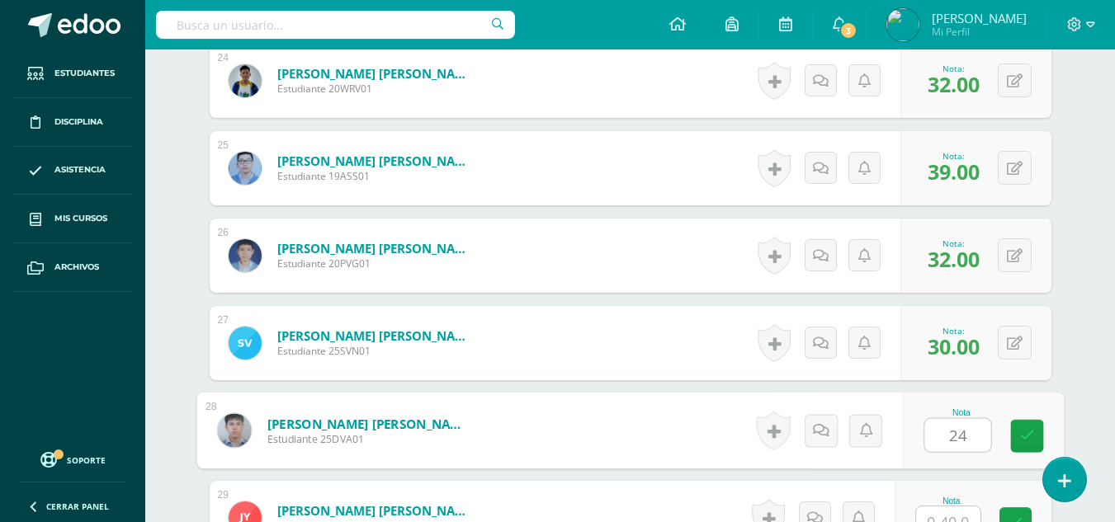
type input "24"
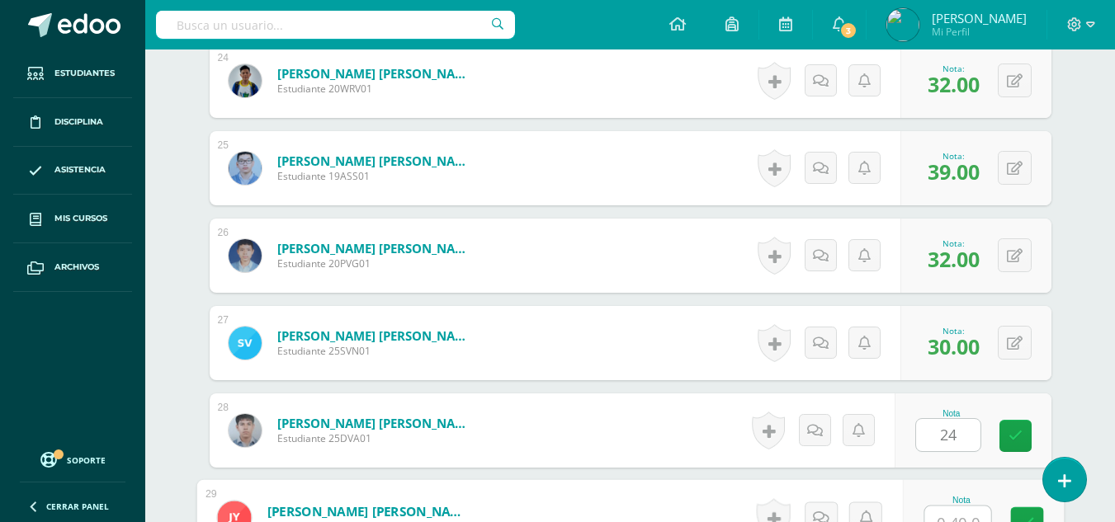
scroll to position [2590, 0]
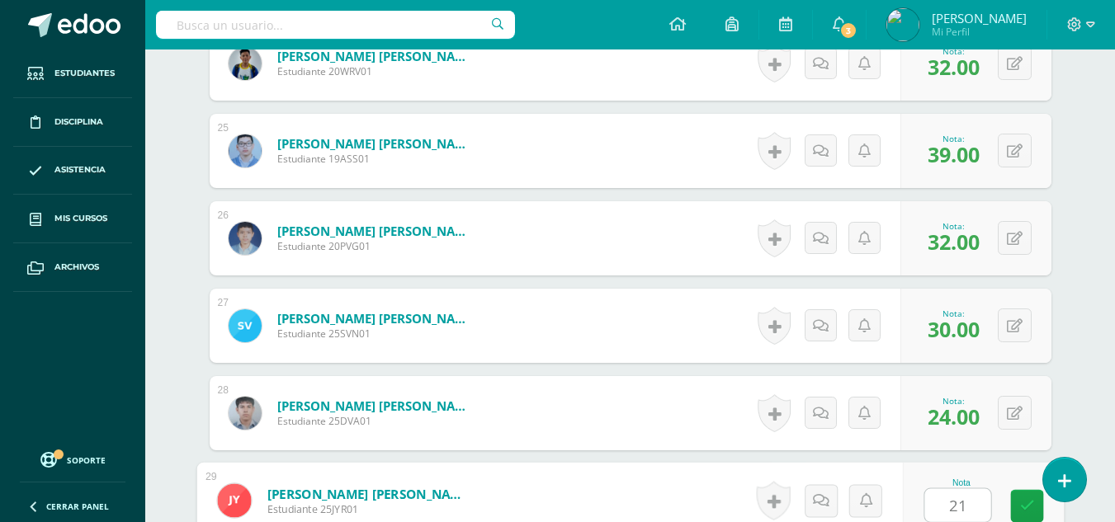
type input "21"
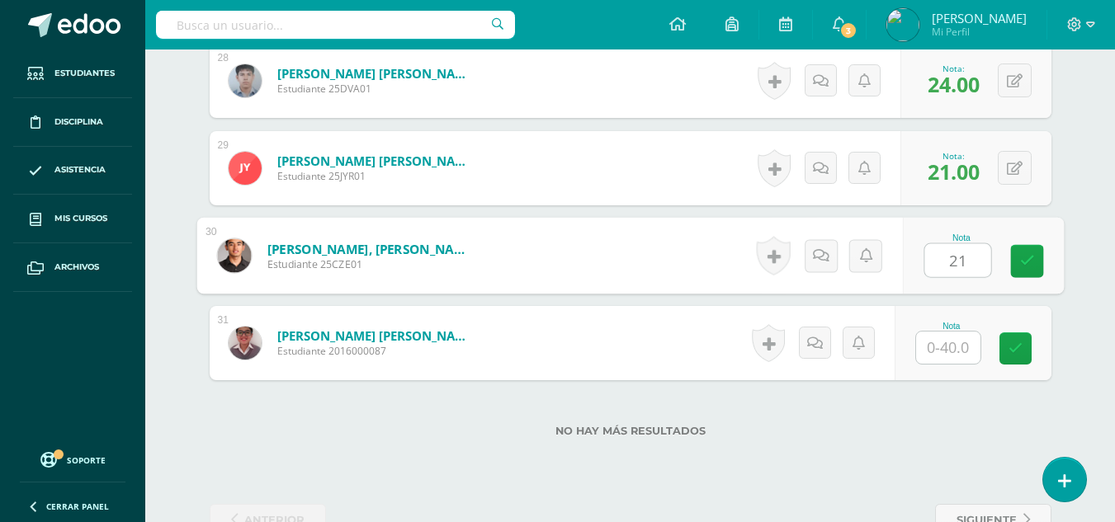
type input "21"
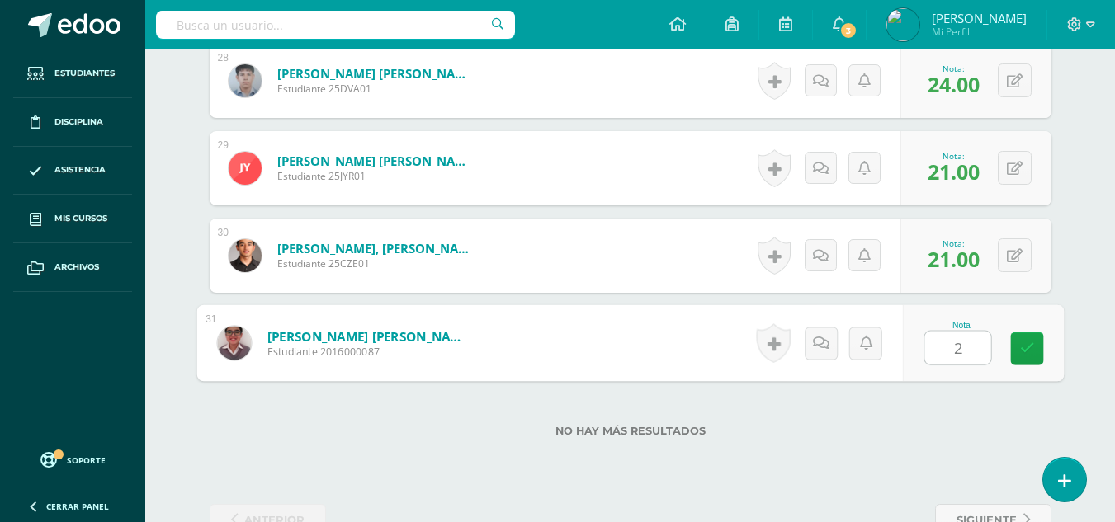
type input "24"
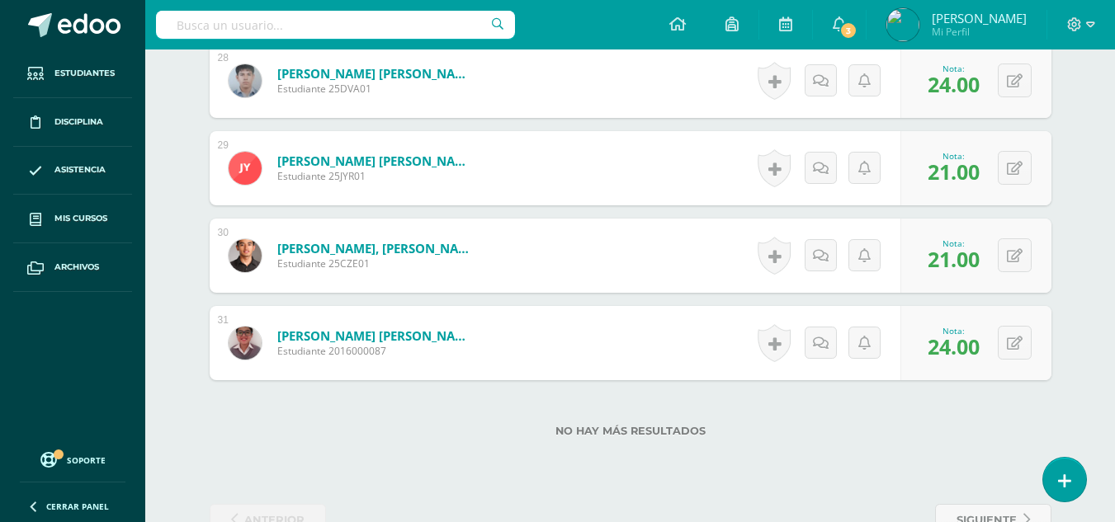
click at [504, 431] on label "No hay más resultados" at bounding box center [630, 431] width 841 height 12
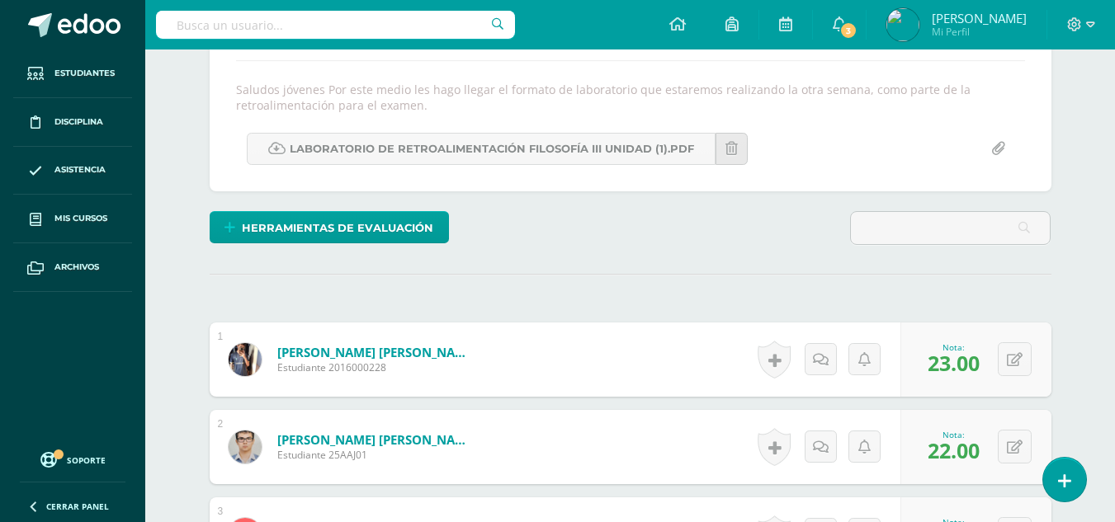
scroll to position [0, 0]
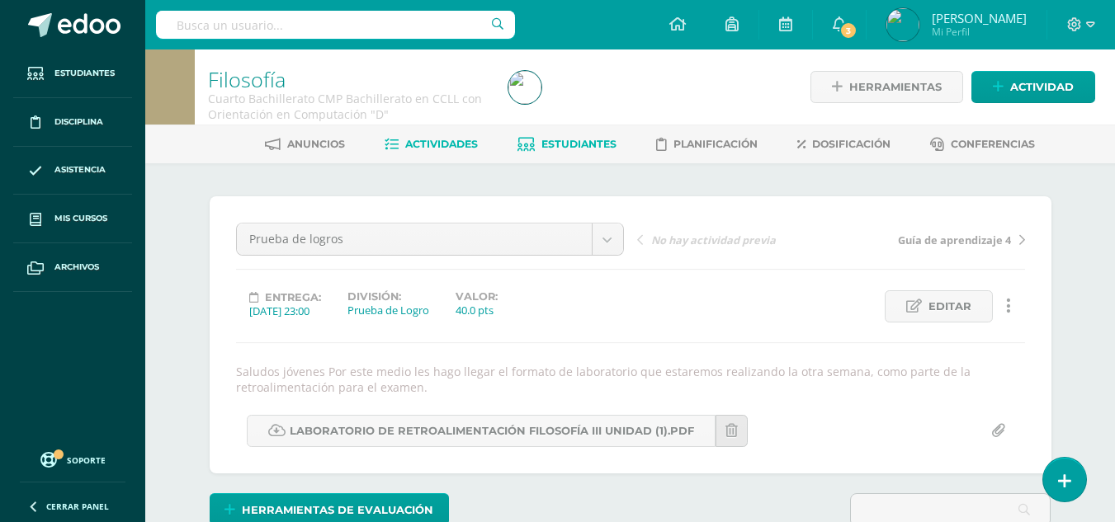
click at [569, 144] on span "Estudiantes" at bounding box center [578, 144] width 75 height 12
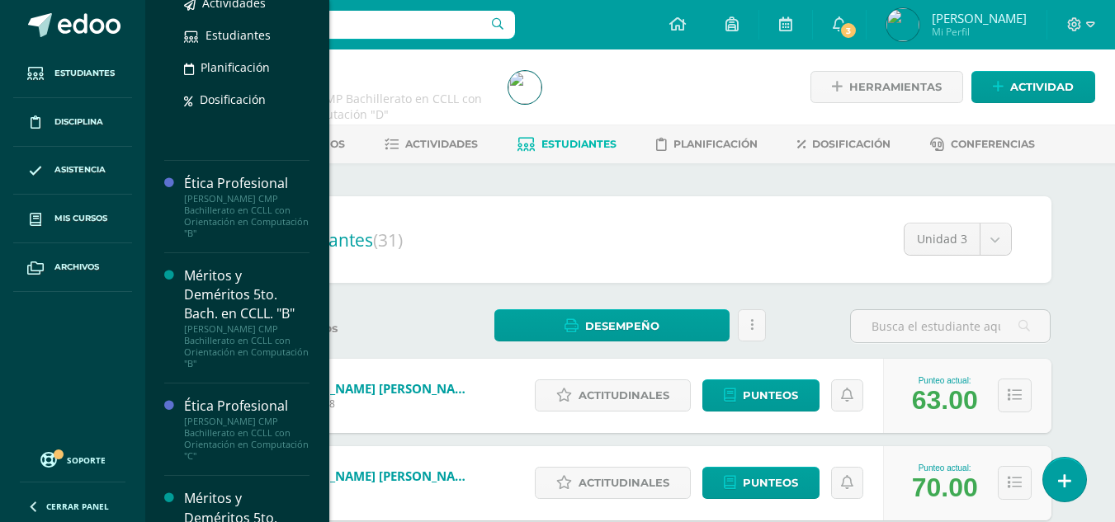
scroll to position [1402, 0]
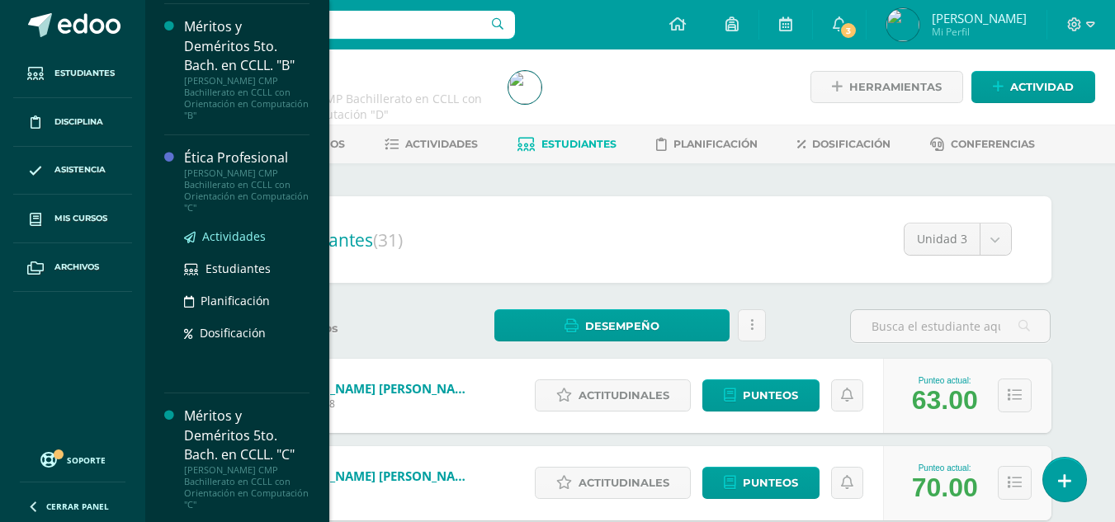
click at [237, 238] on span "Actividades" at bounding box center [234, 237] width 64 height 16
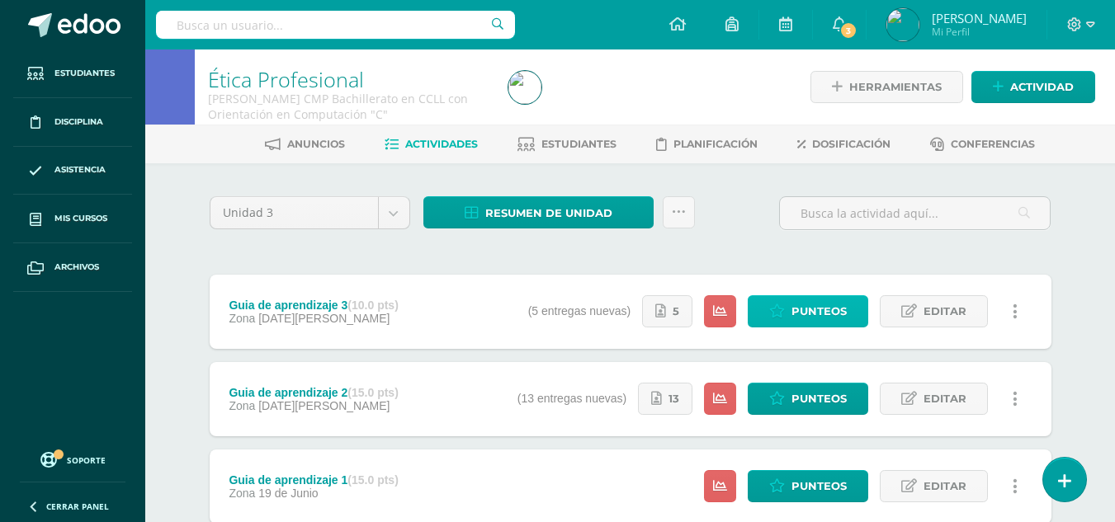
click at [796, 314] on span "Punteos" at bounding box center [818, 311] width 55 height 31
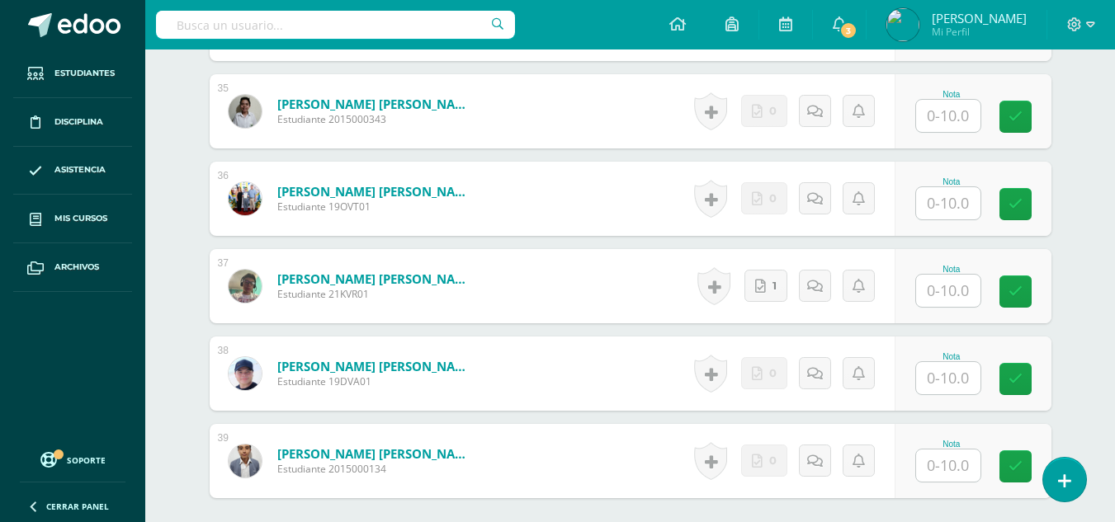
scroll to position [3437, 0]
